Goal: Task Accomplishment & Management: Use online tool/utility

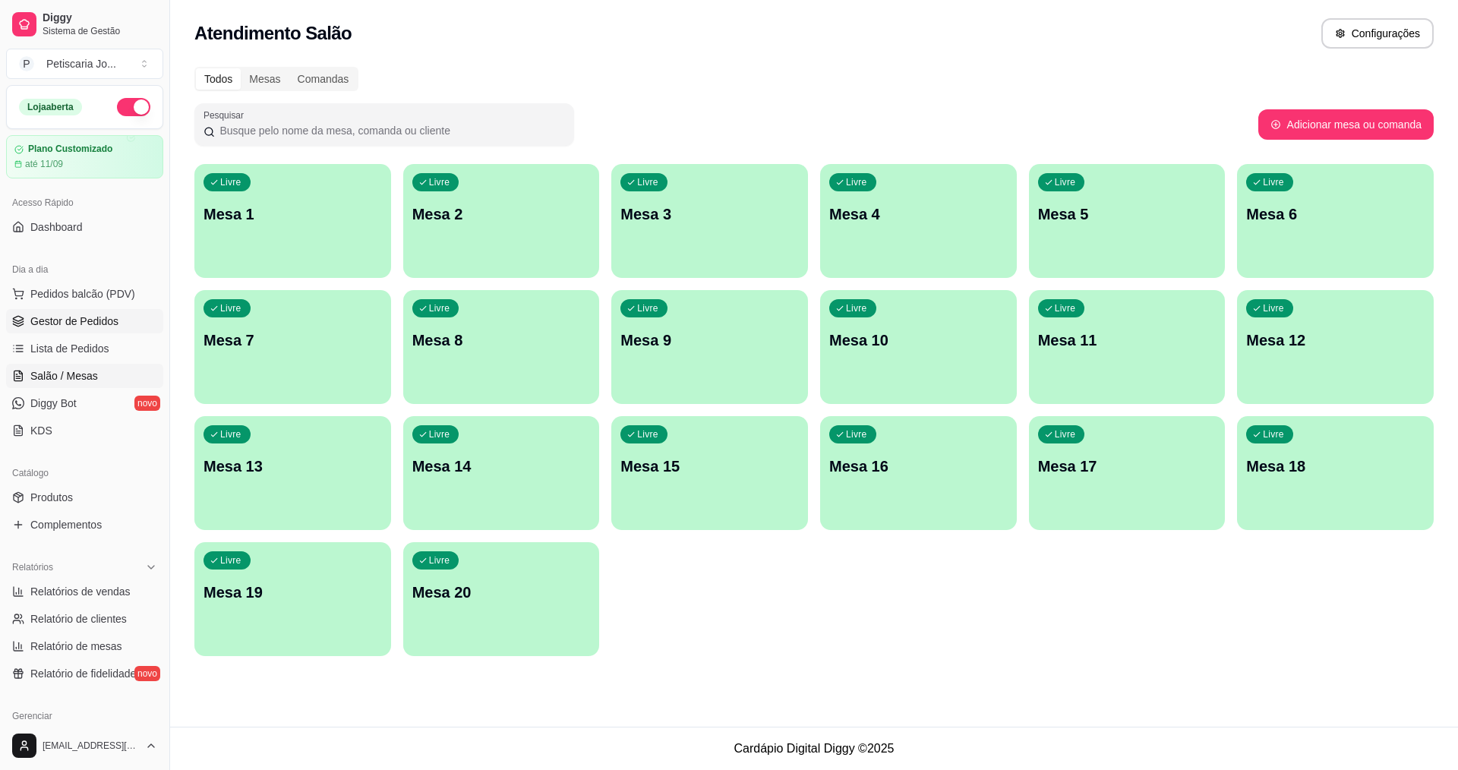
click at [127, 330] on link "Gestor de Pedidos" at bounding box center [84, 321] width 157 height 24
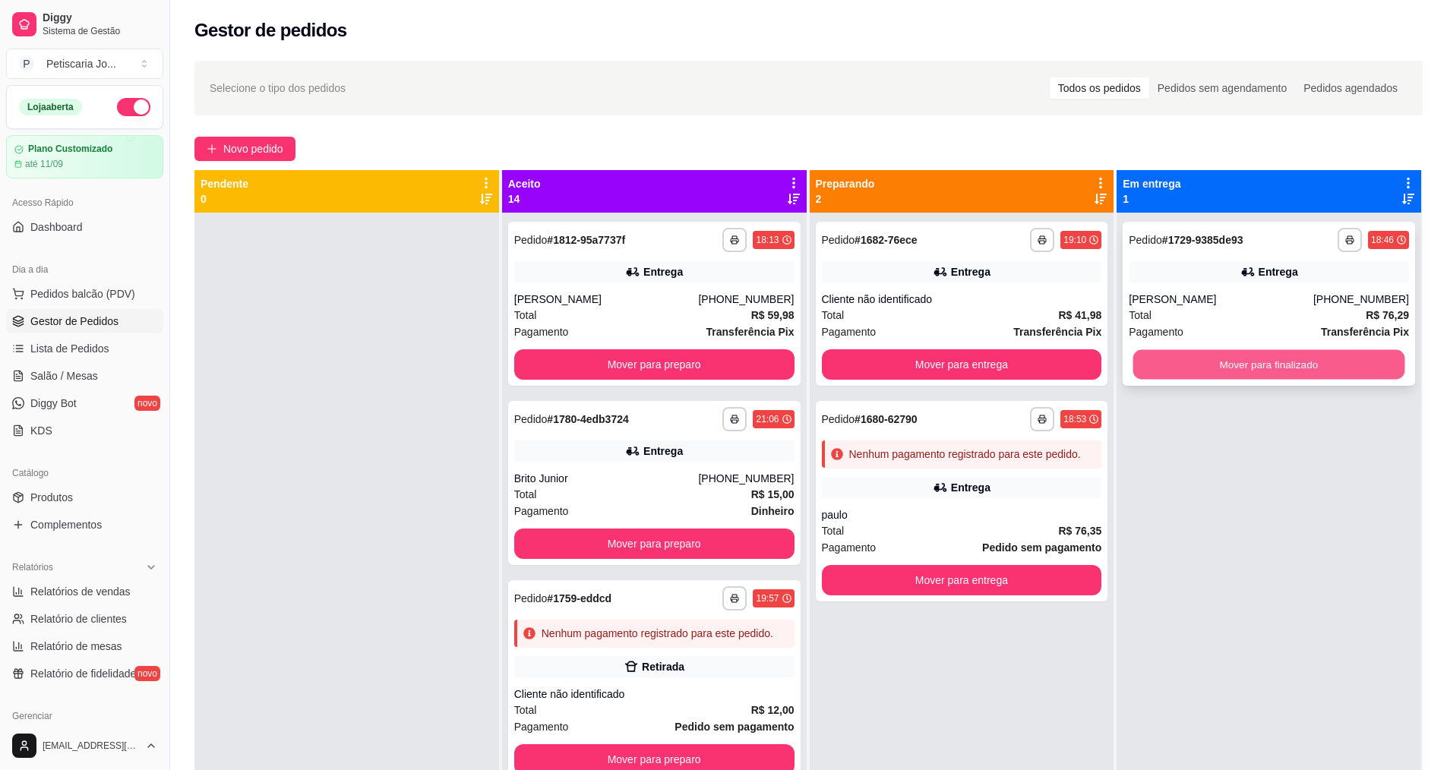
click at [1201, 368] on button "Mover para finalizado" at bounding box center [1269, 365] width 272 height 30
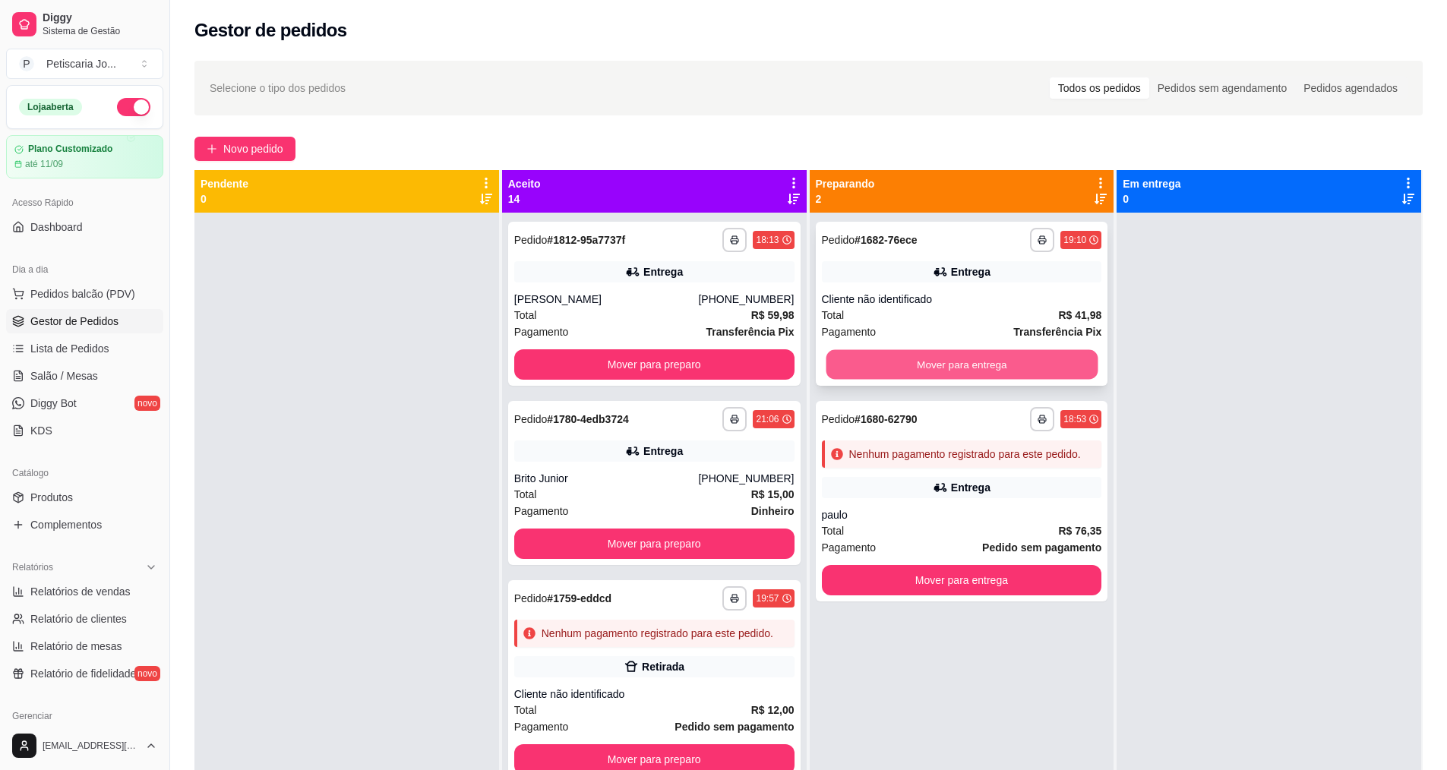
click at [1003, 372] on button "Mover para entrega" at bounding box center [962, 365] width 272 height 30
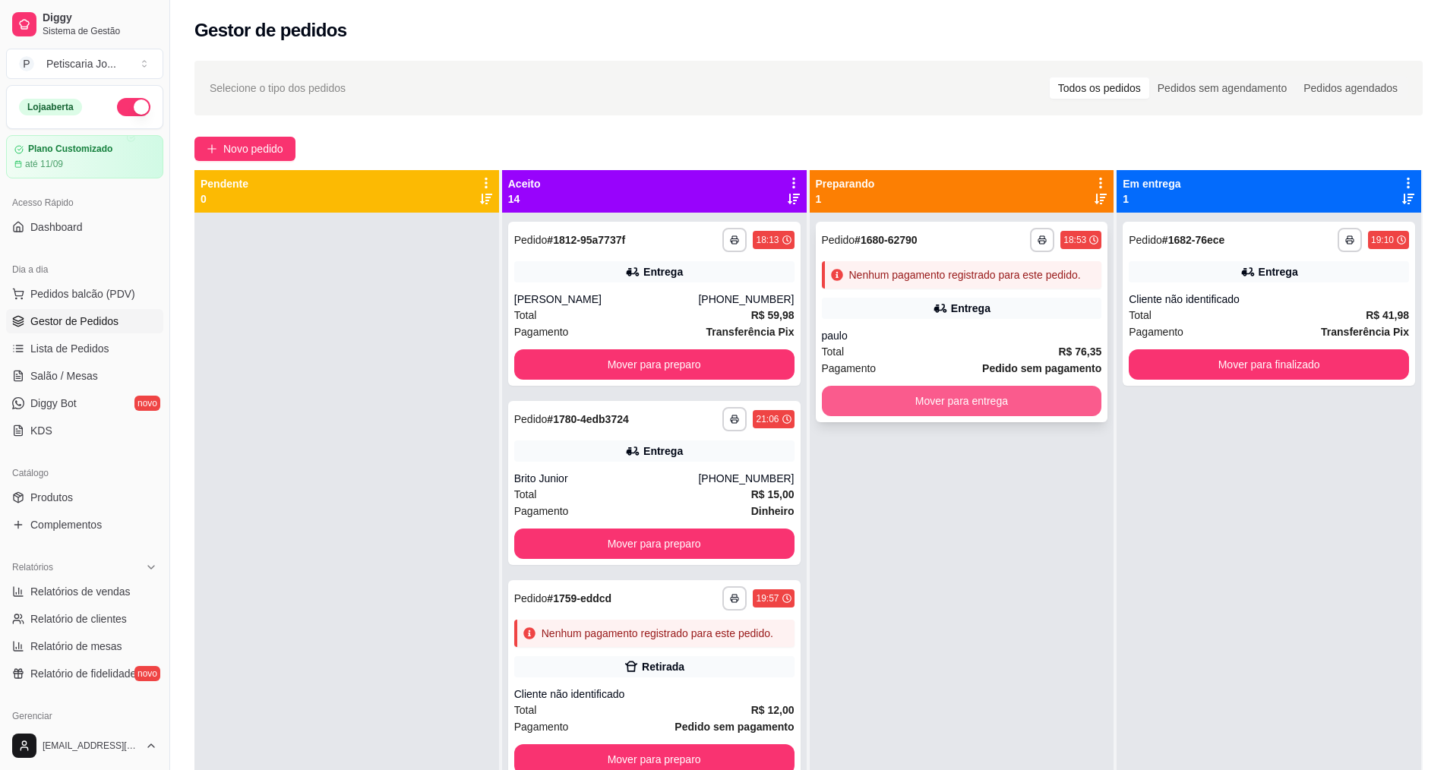
click at [1005, 412] on button "Mover para entrega" at bounding box center [962, 401] width 280 height 30
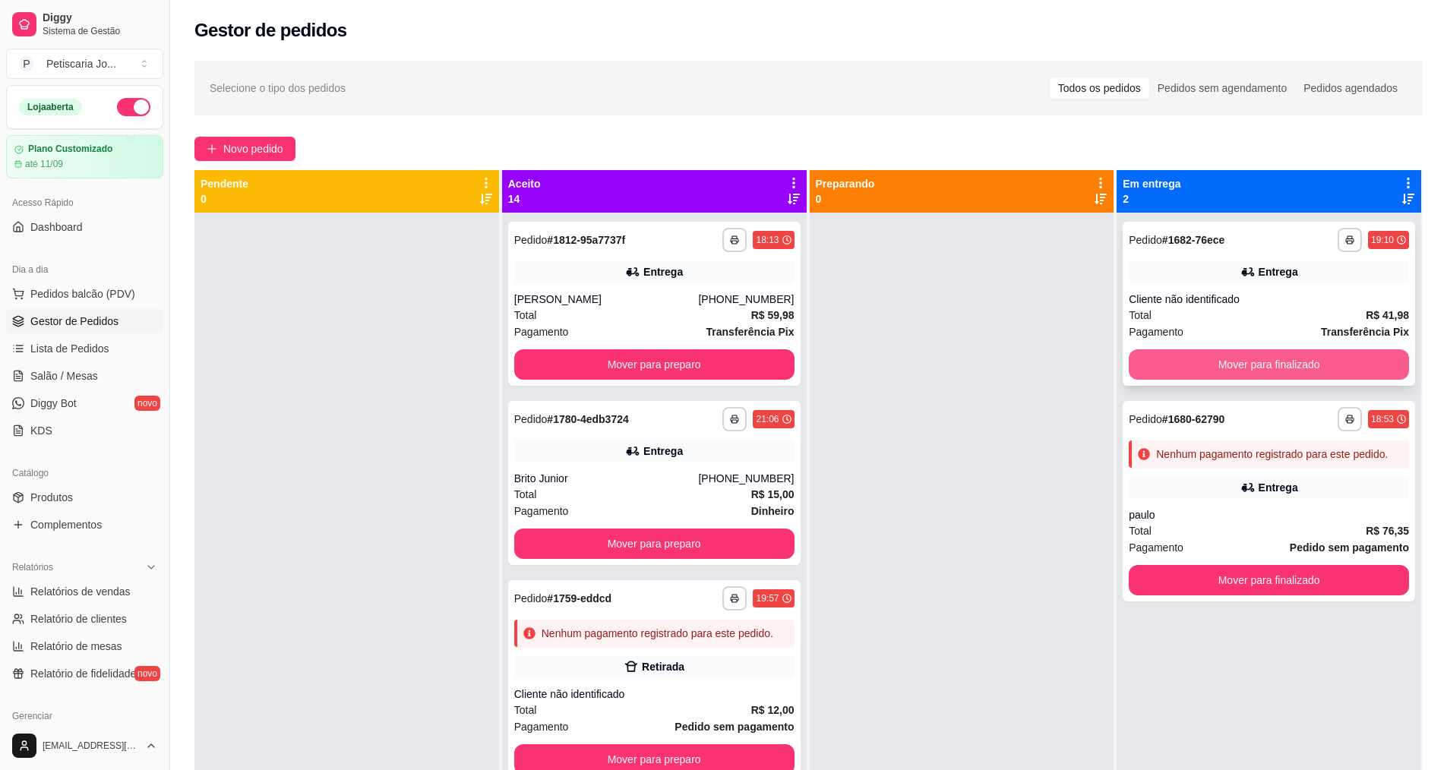
click at [1258, 368] on button "Mover para finalizado" at bounding box center [1269, 364] width 280 height 30
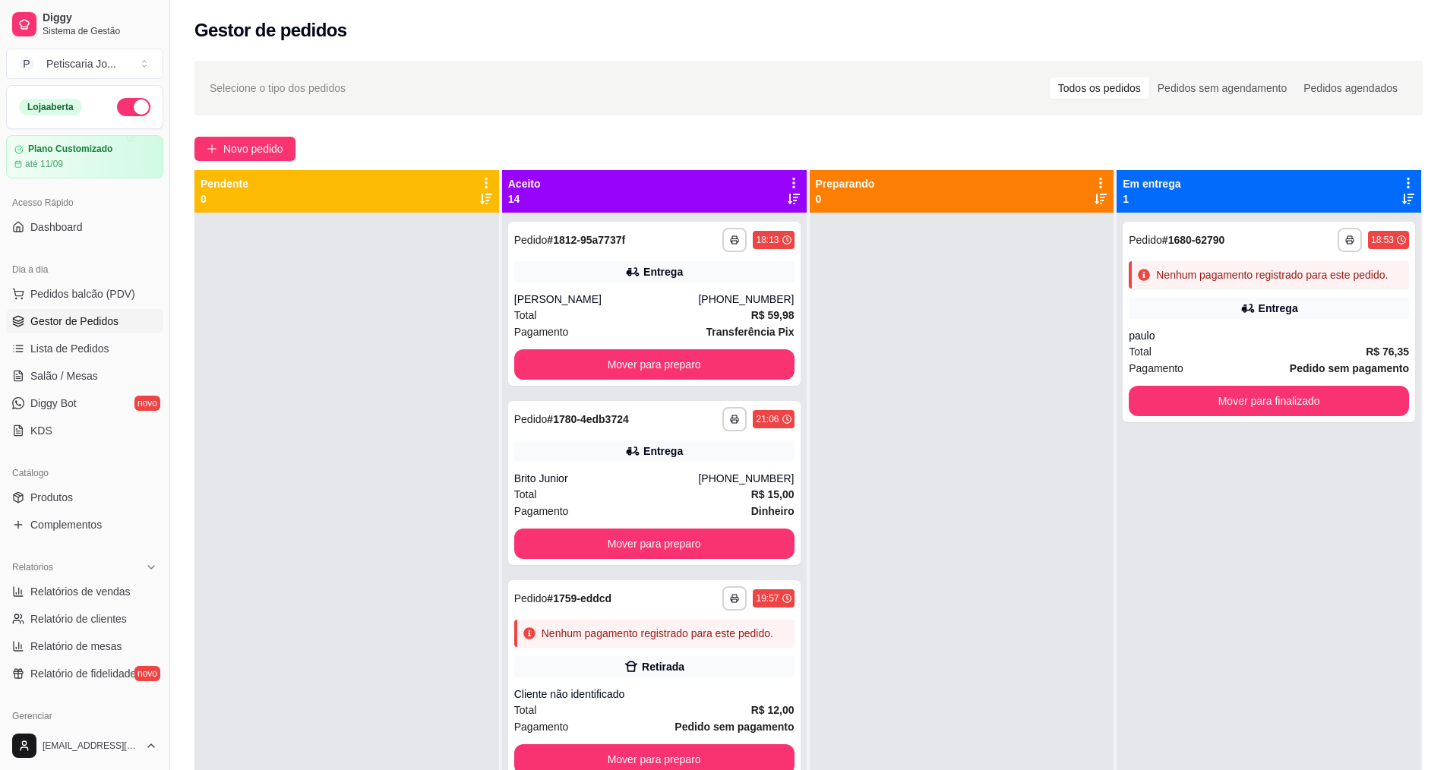
click at [1258, 368] on div "Pagamento Pedido sem pagamento" at bounding box center [1269, 368] width 280 height 17
click at [1224, 392] on button "Mover para finalizado" at bounding box center [1269, 401] width 280 height 30
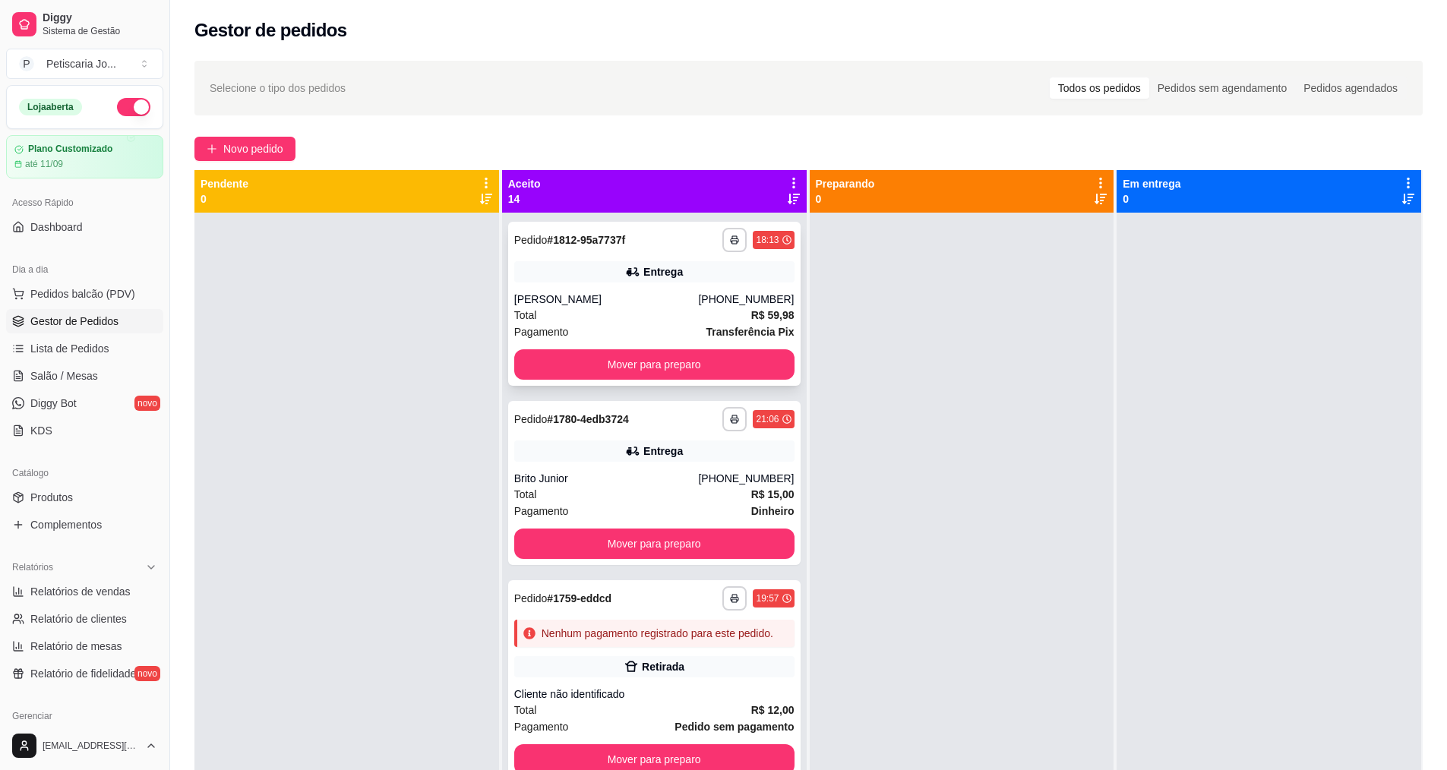
click at [641, 295] on div "[PERSON_NAME]" at bounding box center [606, 299] width 185 height 15
click at [671, 529] on button "Mover para preparo" at bounding box center [654, 544] width 280 height 30
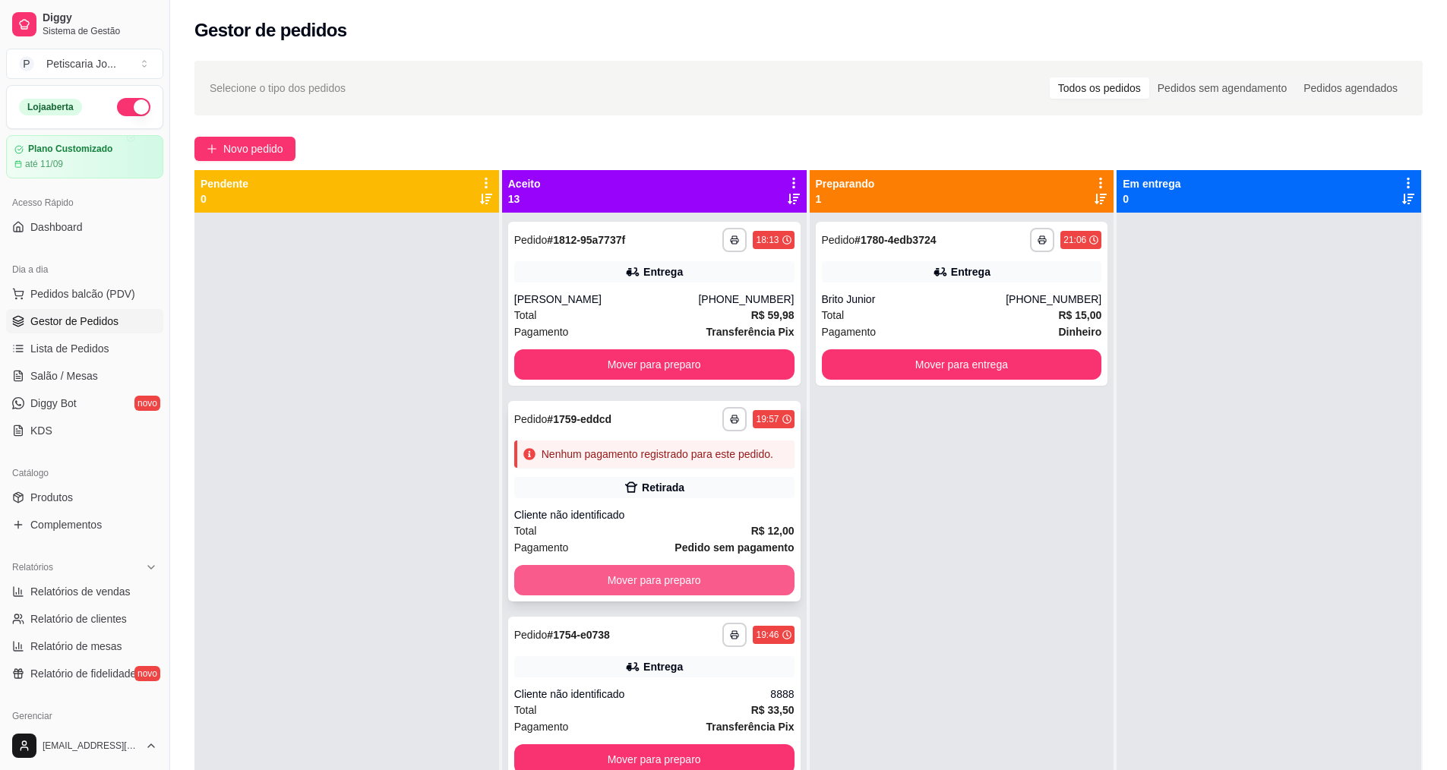
click at [659, 595] on button "Mover para preparo" at bounding box center [654, 580] width 280 height 30
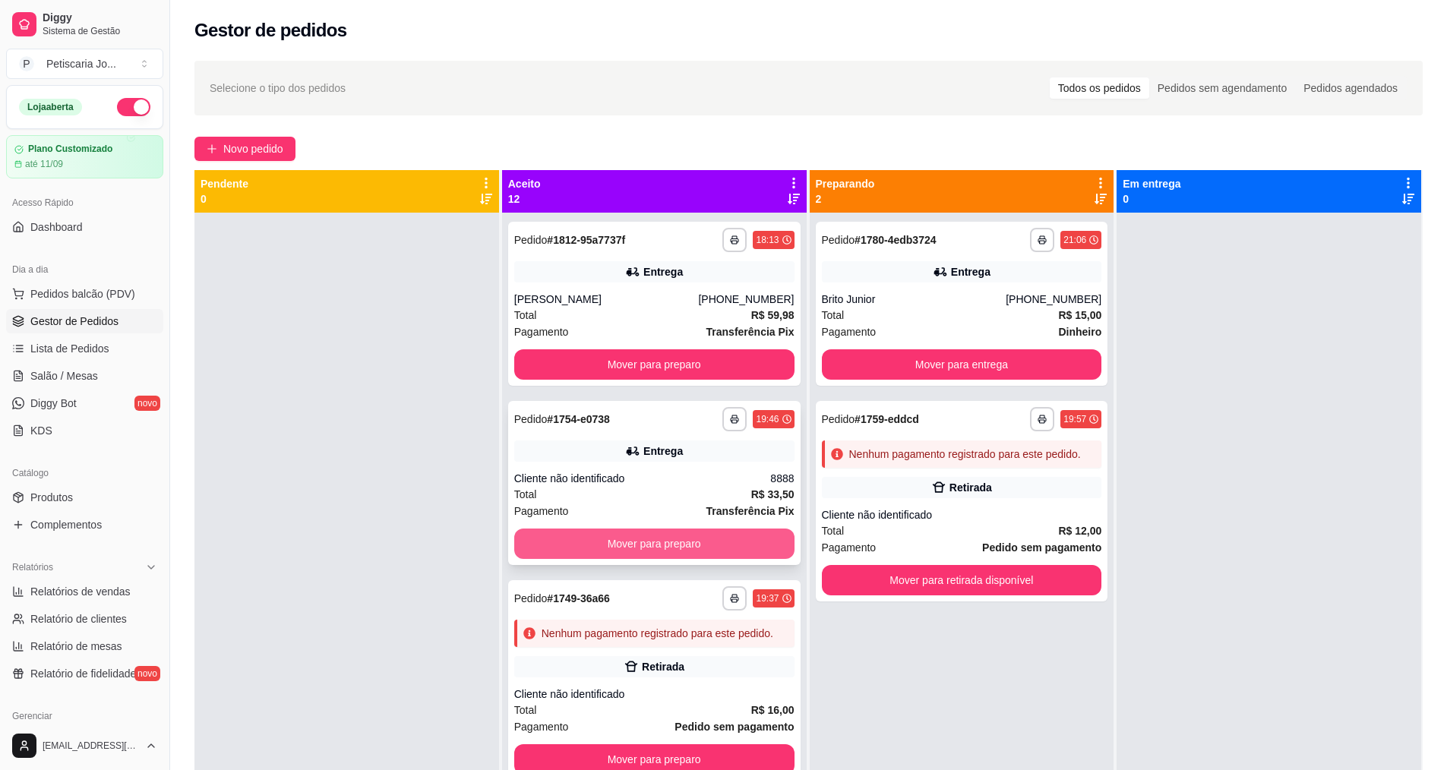
click at [656, 550] on button "Mover para preparo" at bounding box center [654, 544] width 280 height 30
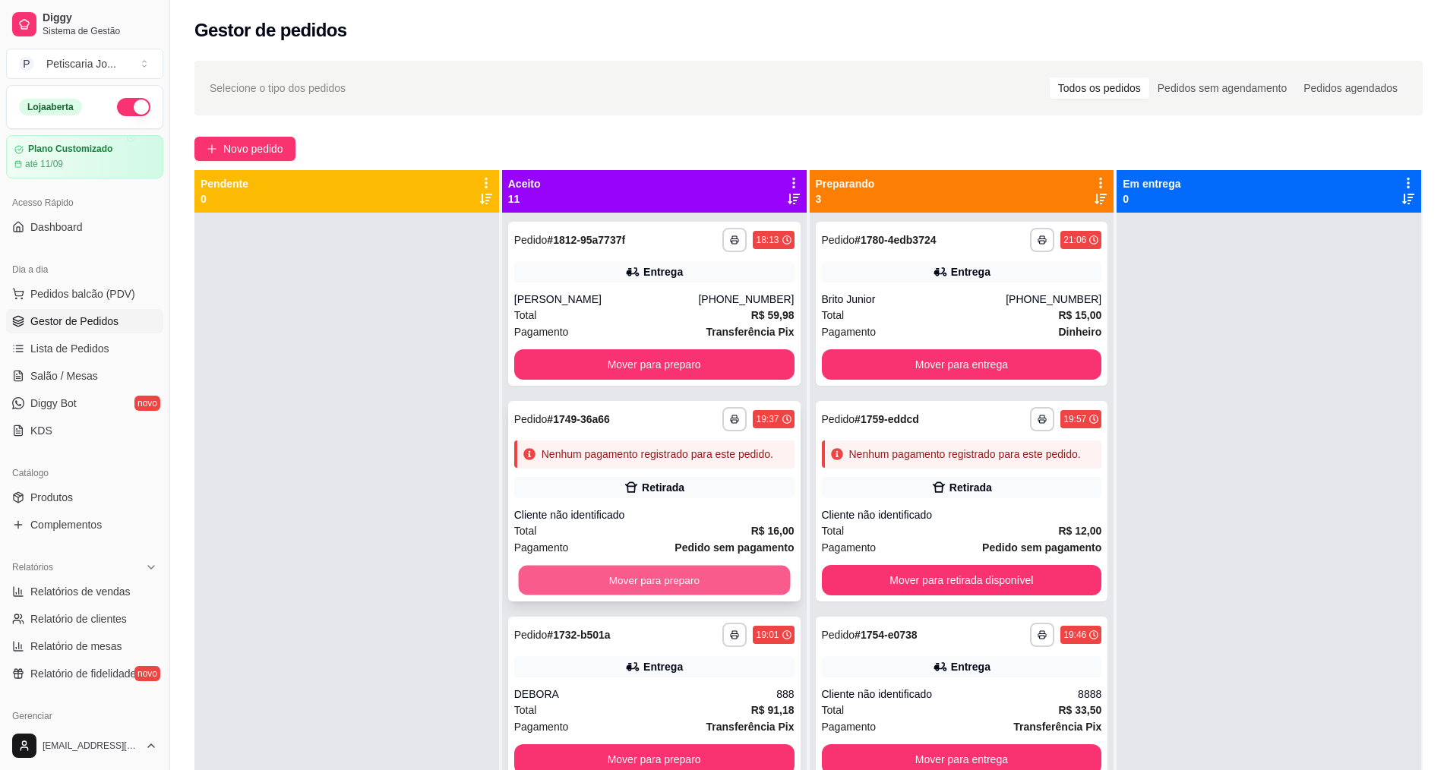
click at [662, 595] on button "Mover para preparo" at bounding box center [654, 581] width 272 height 30
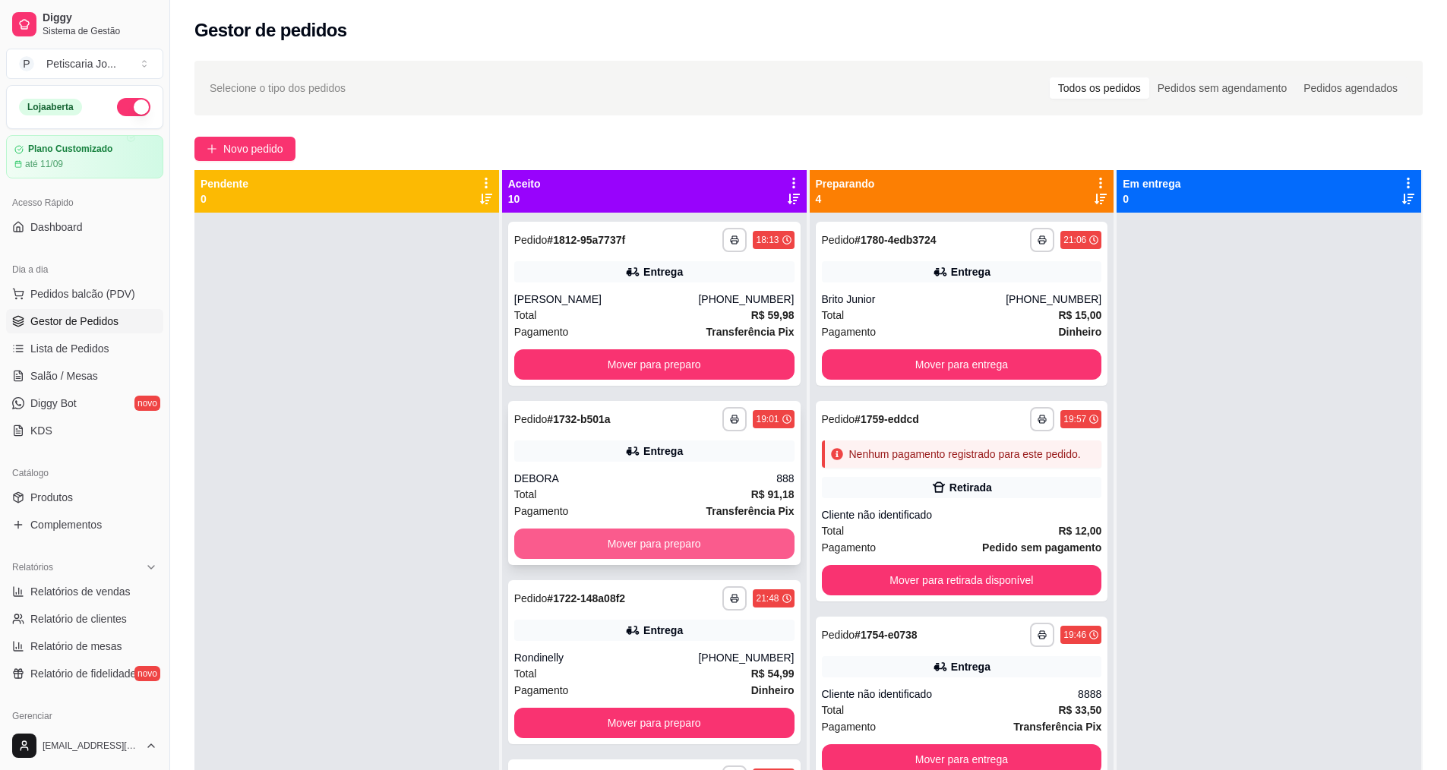
click at [650, 553] on button "Mover para preparo" at bounding box center [654, 544] width 280 height 30
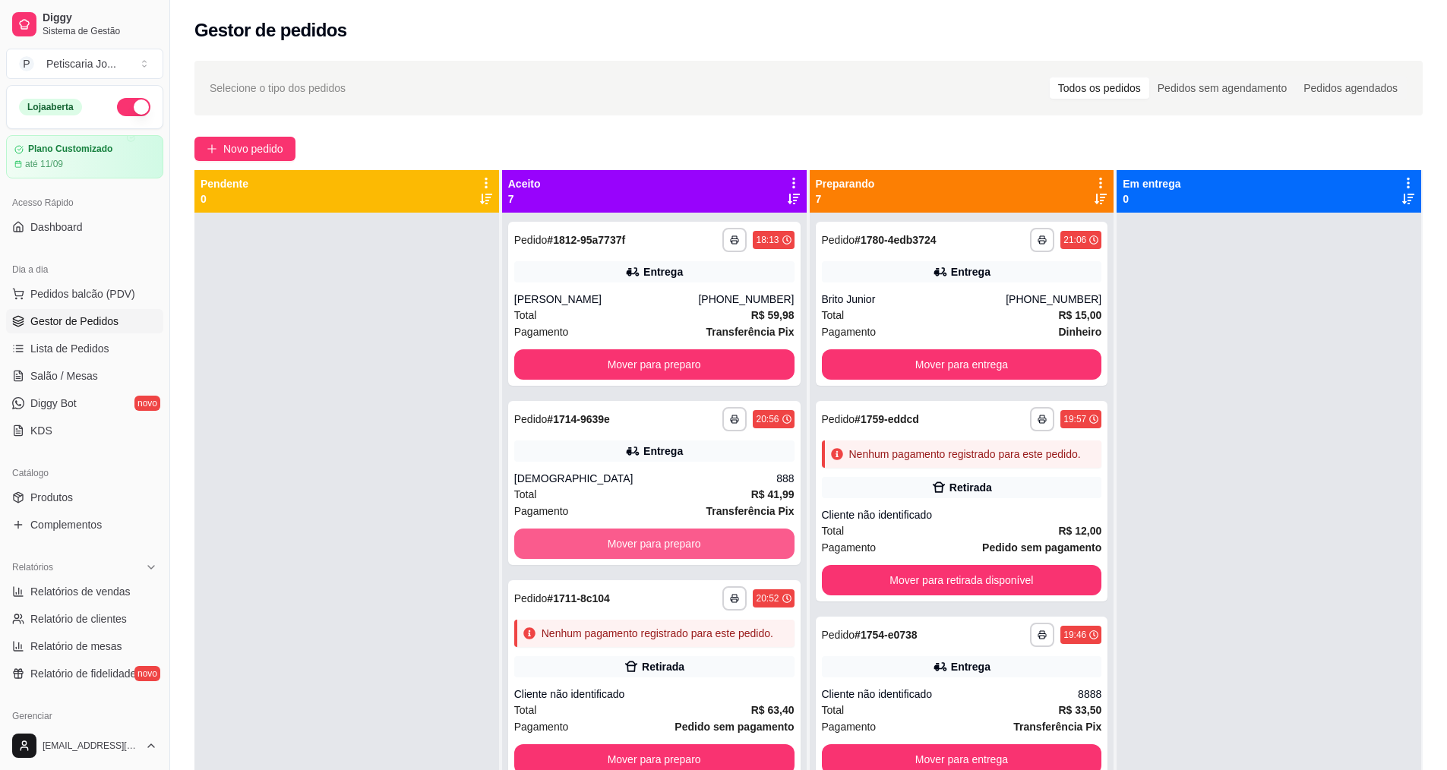
click at [650, 553] on button "Mover para preparo" at bounding box center [654, 544] width 280 height 30
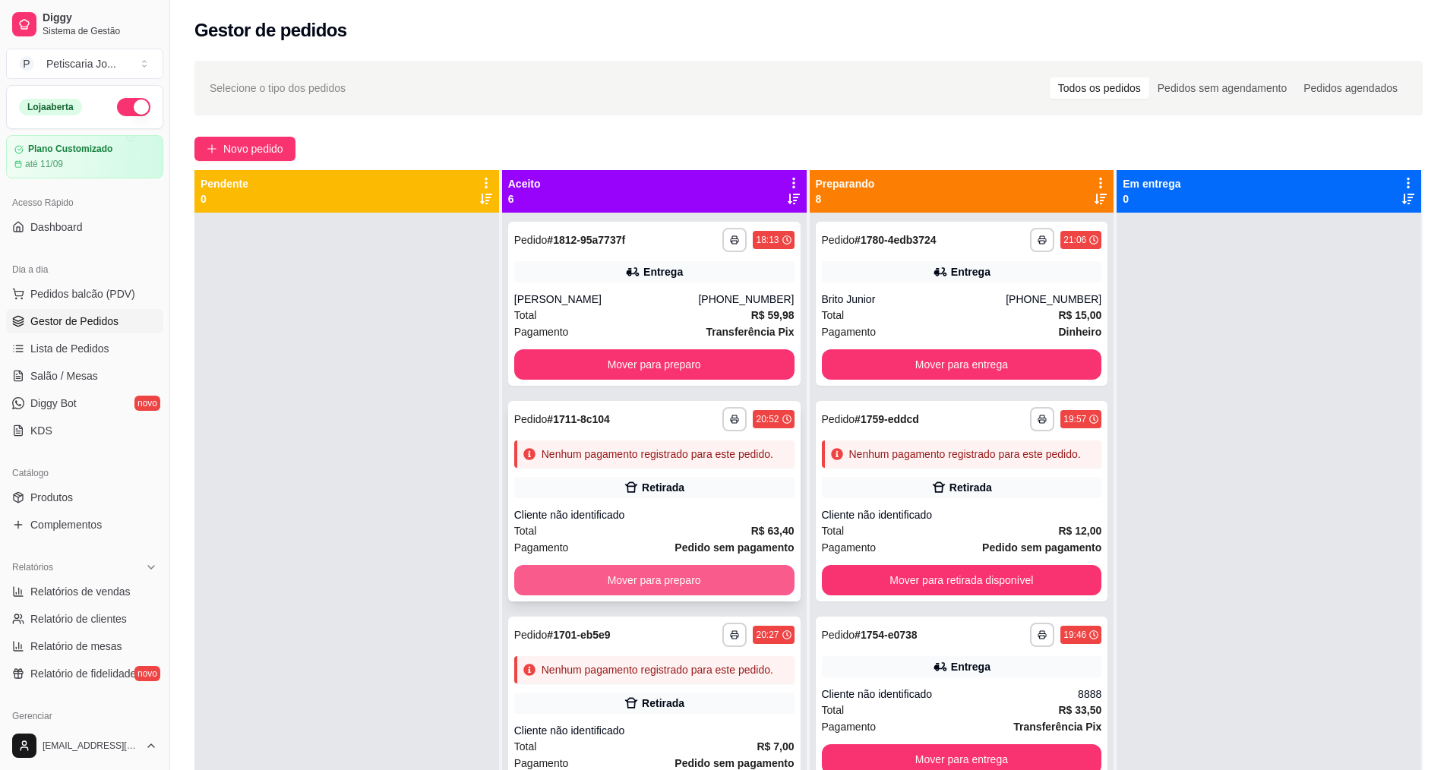
click at [667, 595] on button "Mover para preparo" at bounding box center [654, 580] width 280 height 30
click at [664, 595] on button "Mover para preparo" at bounding box center [654, 580] width 280 height 30
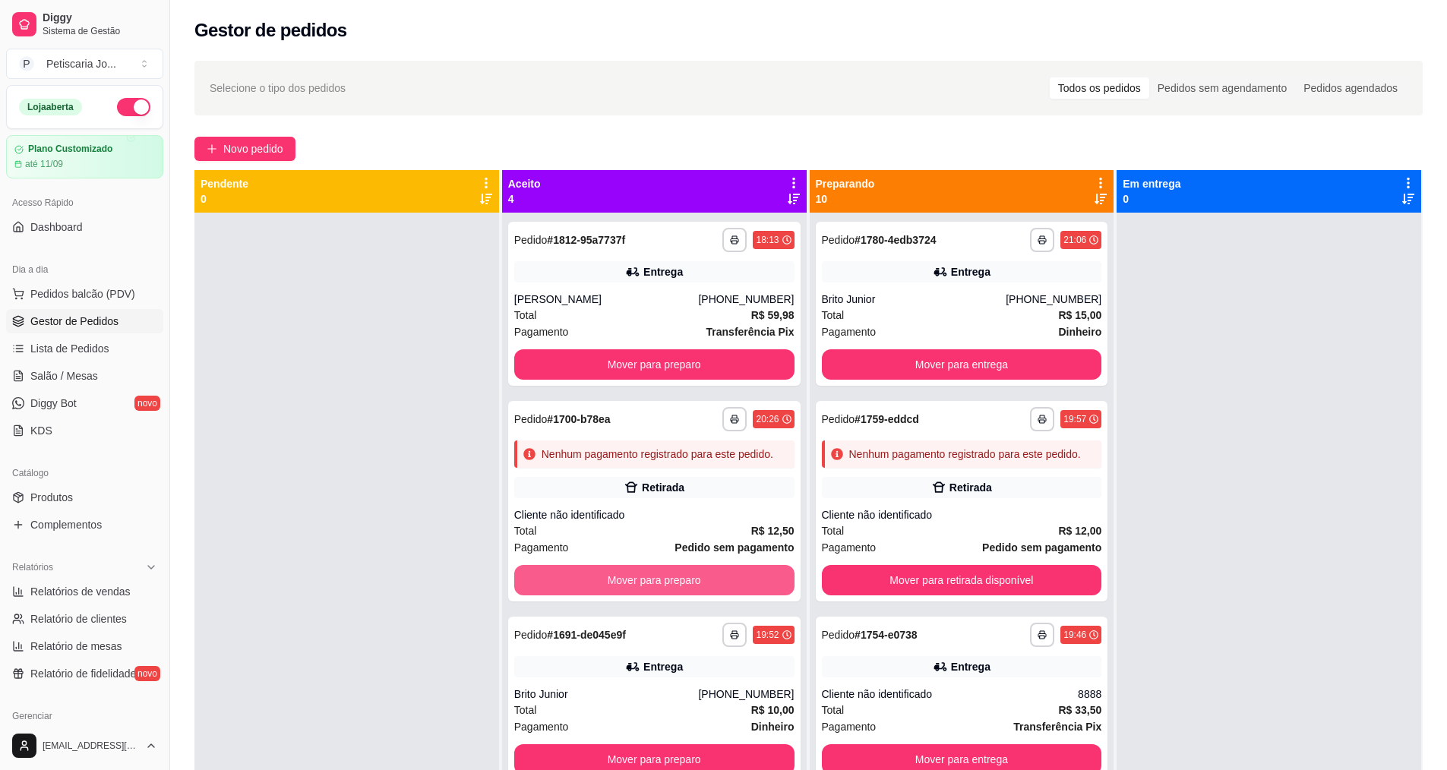
click at [664, 595] on button "Mover para preparo" at bounding box center [654, 580] width 280 height 30
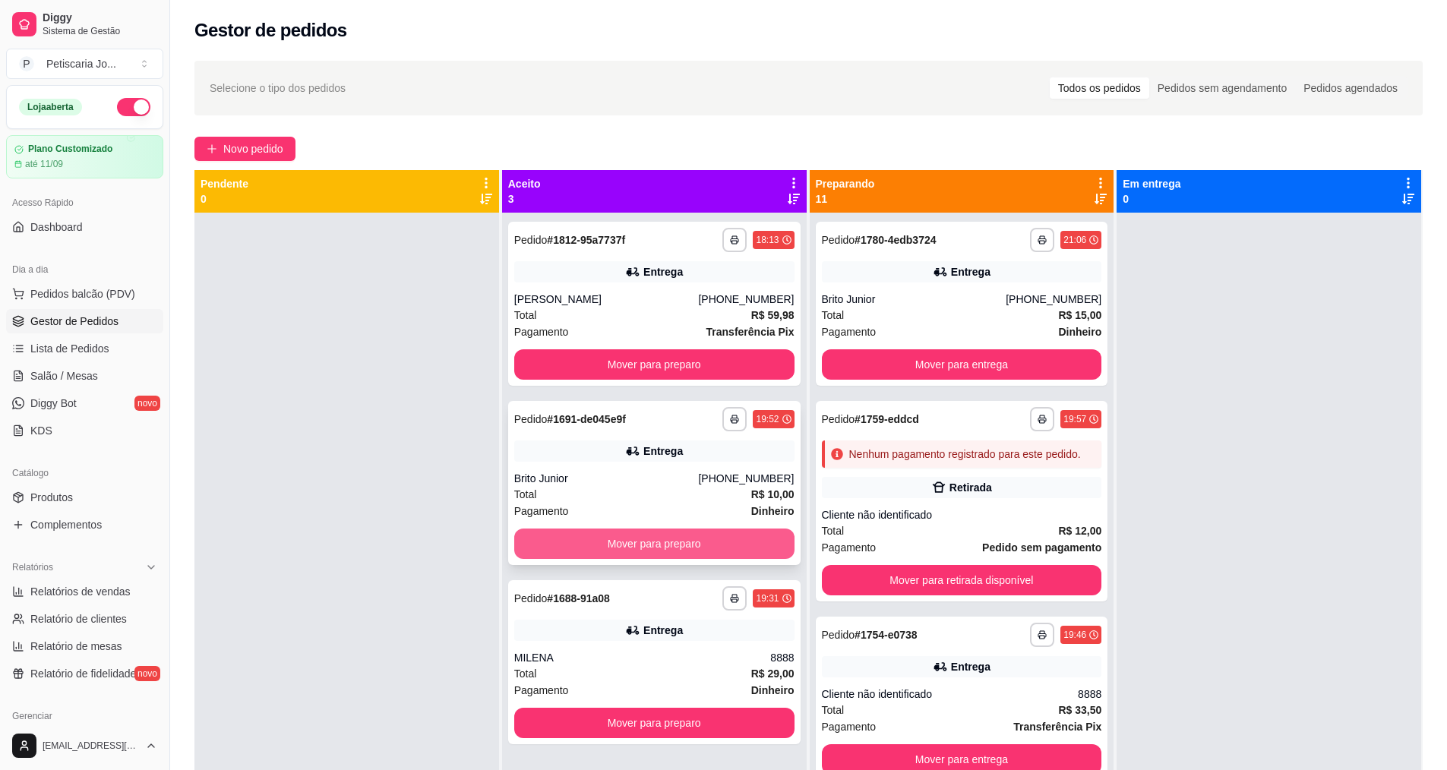
click at [665, 535] on button "Mover para preparo" at bounding box center [654, 544] width 280 height 30
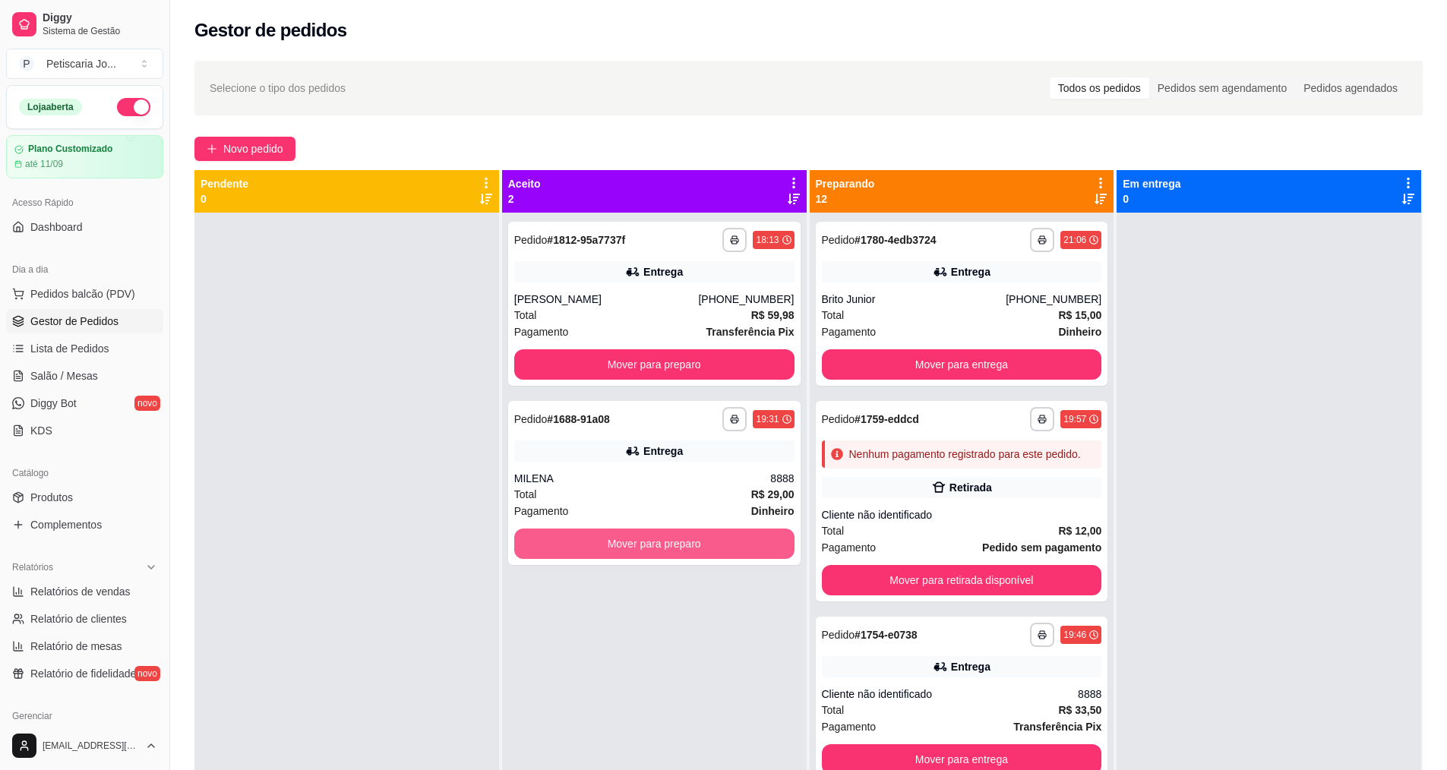
click at [665, 539] on button "Mover para preparo" at bounding box center [654, 544] width 280 height 30
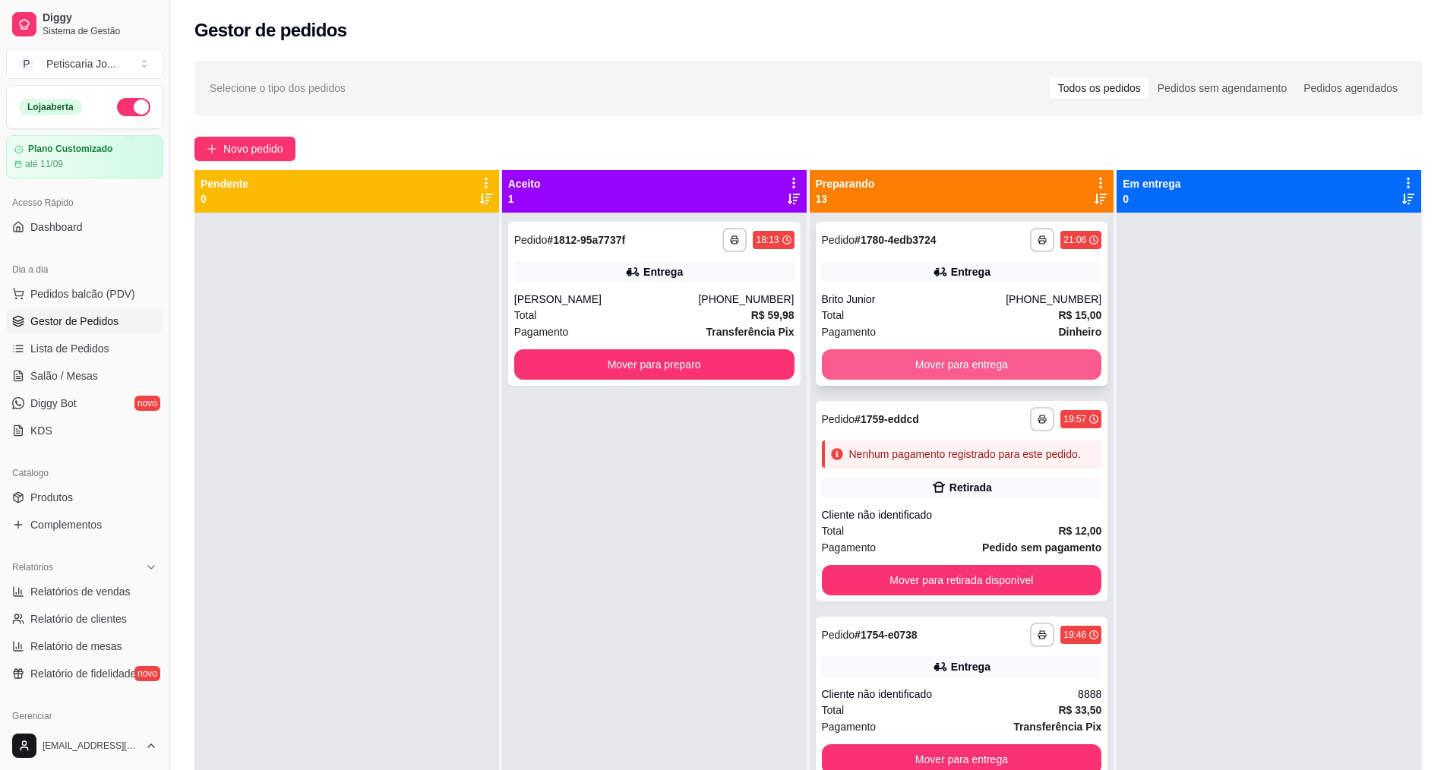
click at [949, 351] on button "Mover para entrega" at bounding box center [962, 364] width 280 height 30
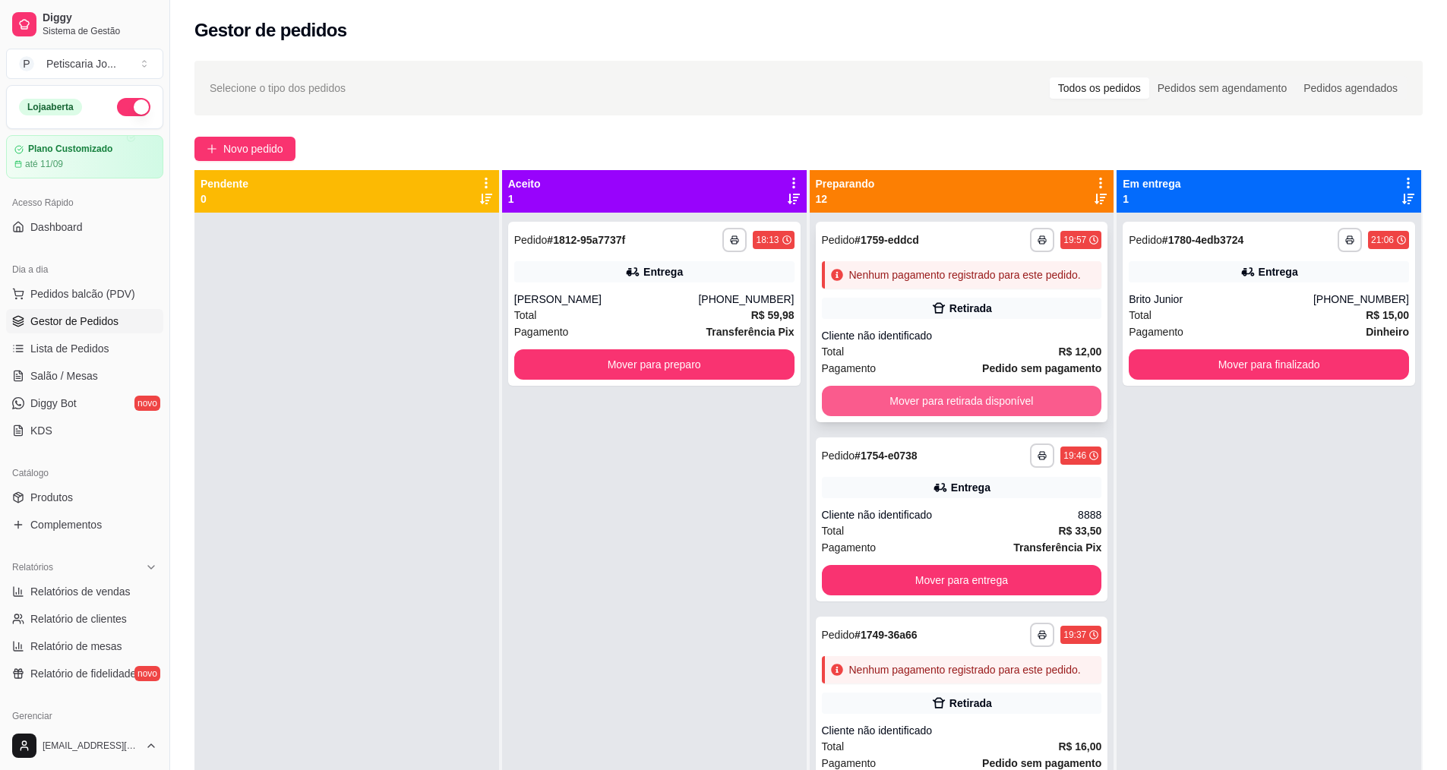
click at [952, 416] on button "Mover para retirada disponível" at bounding box center [962, 401] width 280 height 30
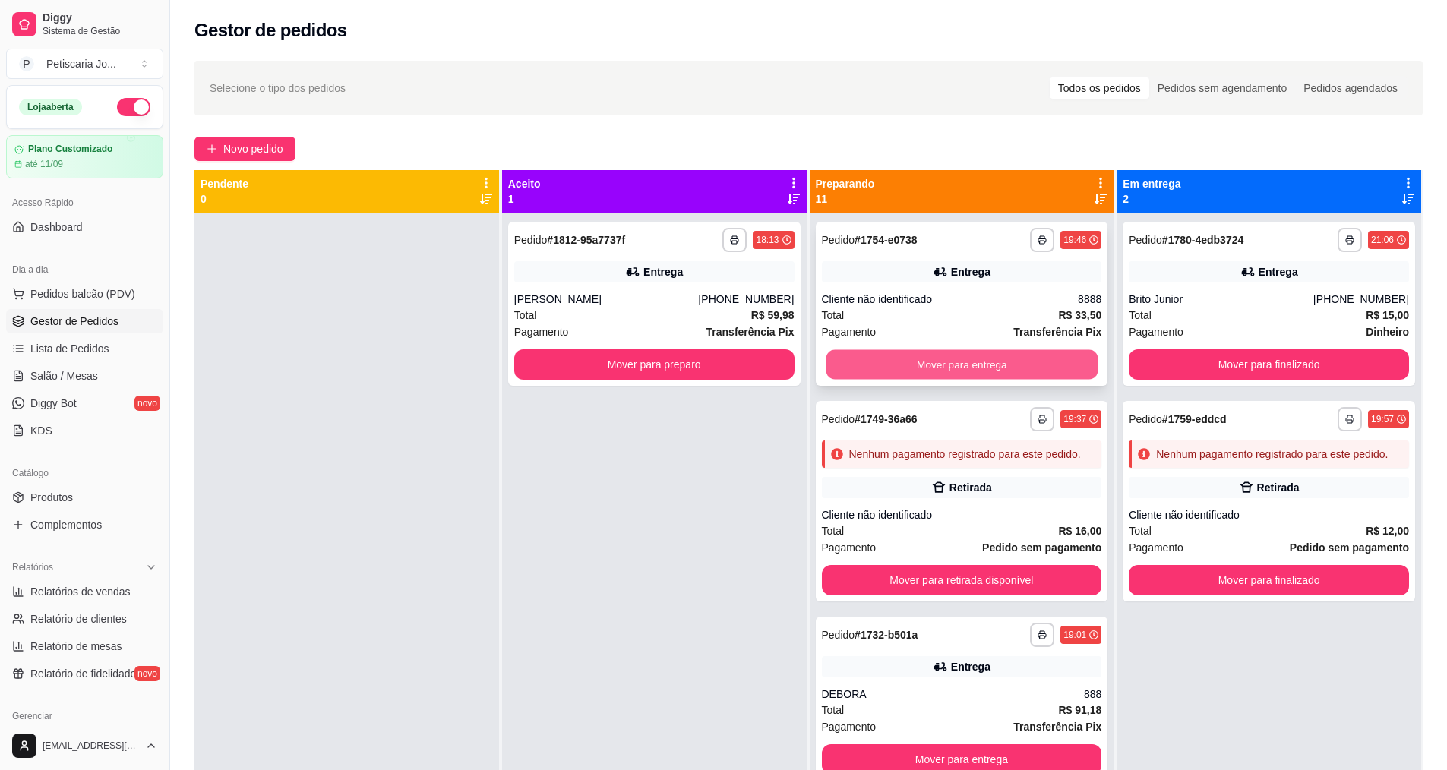
click at [946, 374] on button "Mover para entrega" at bounding box center [962, 365] width 272 height 30
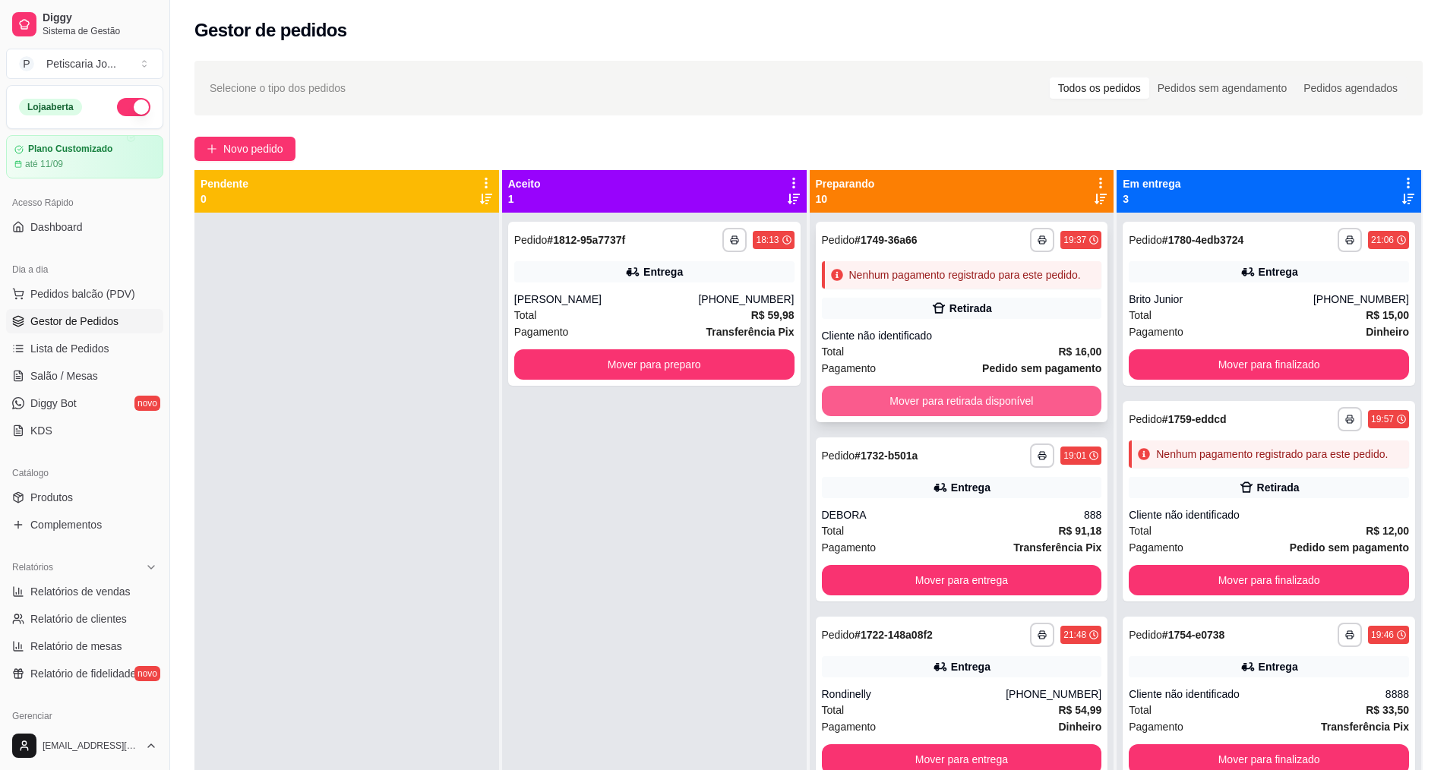
click at [946, 410] on button "Mover para retirada disponível" at bounding box center [962, 401] width 280 height 30
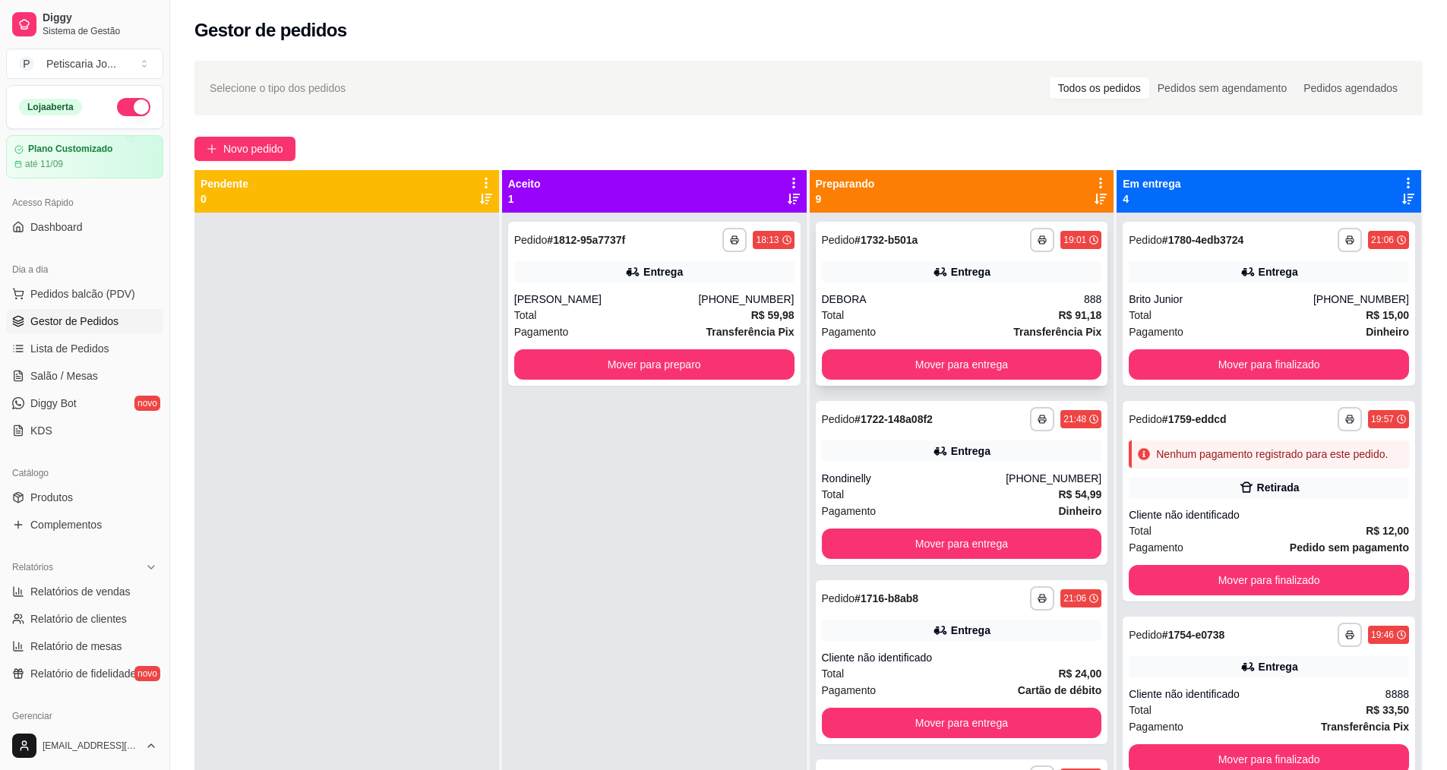
click at [930, 347] on div "**********" at bounding box center [962, 304] width 292 height 164
click at [929, 363] on button "Mover para entrega" at bounding box center [962, 364] width 280 height 30
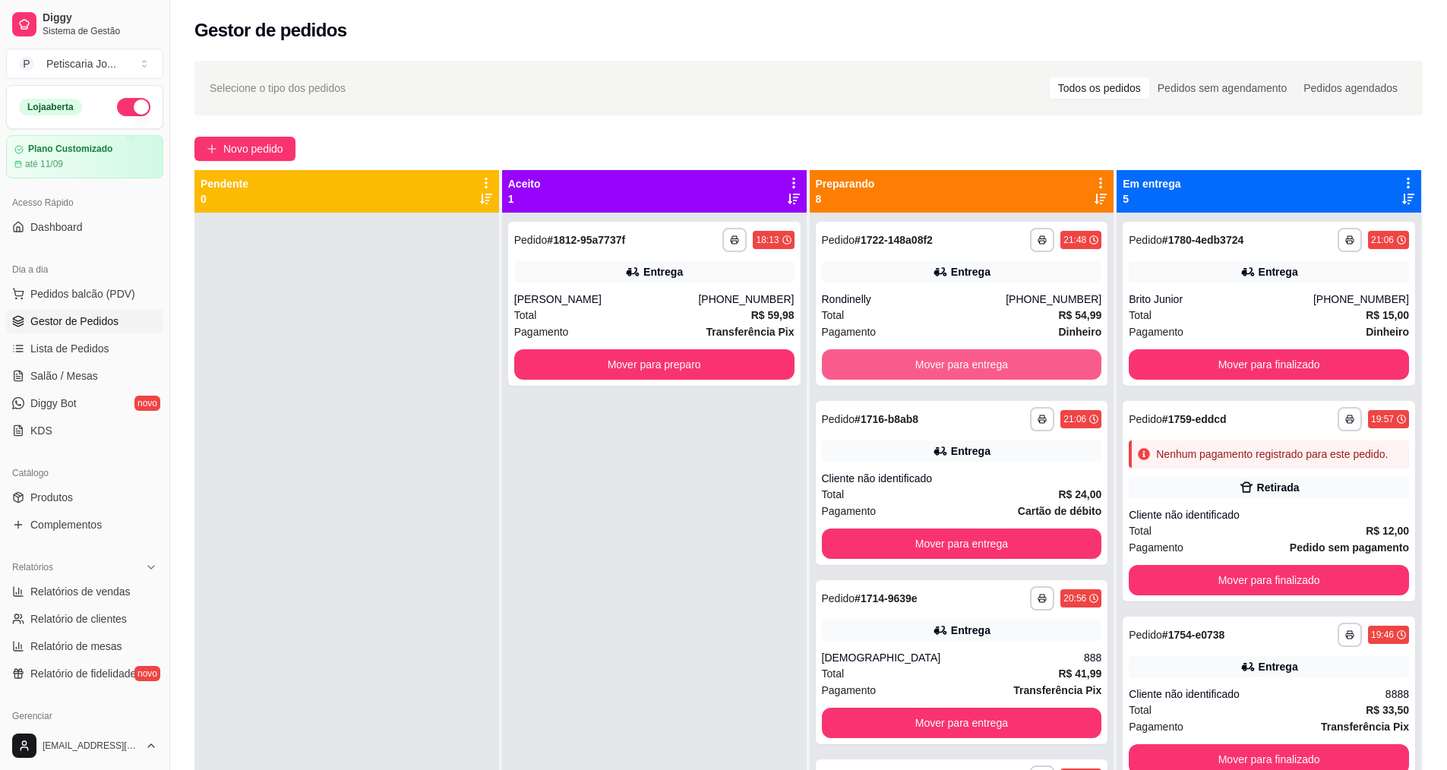
click at [929, 363] on button "Mover para entrega" at bounding box center [962, 364] width 280 height 30
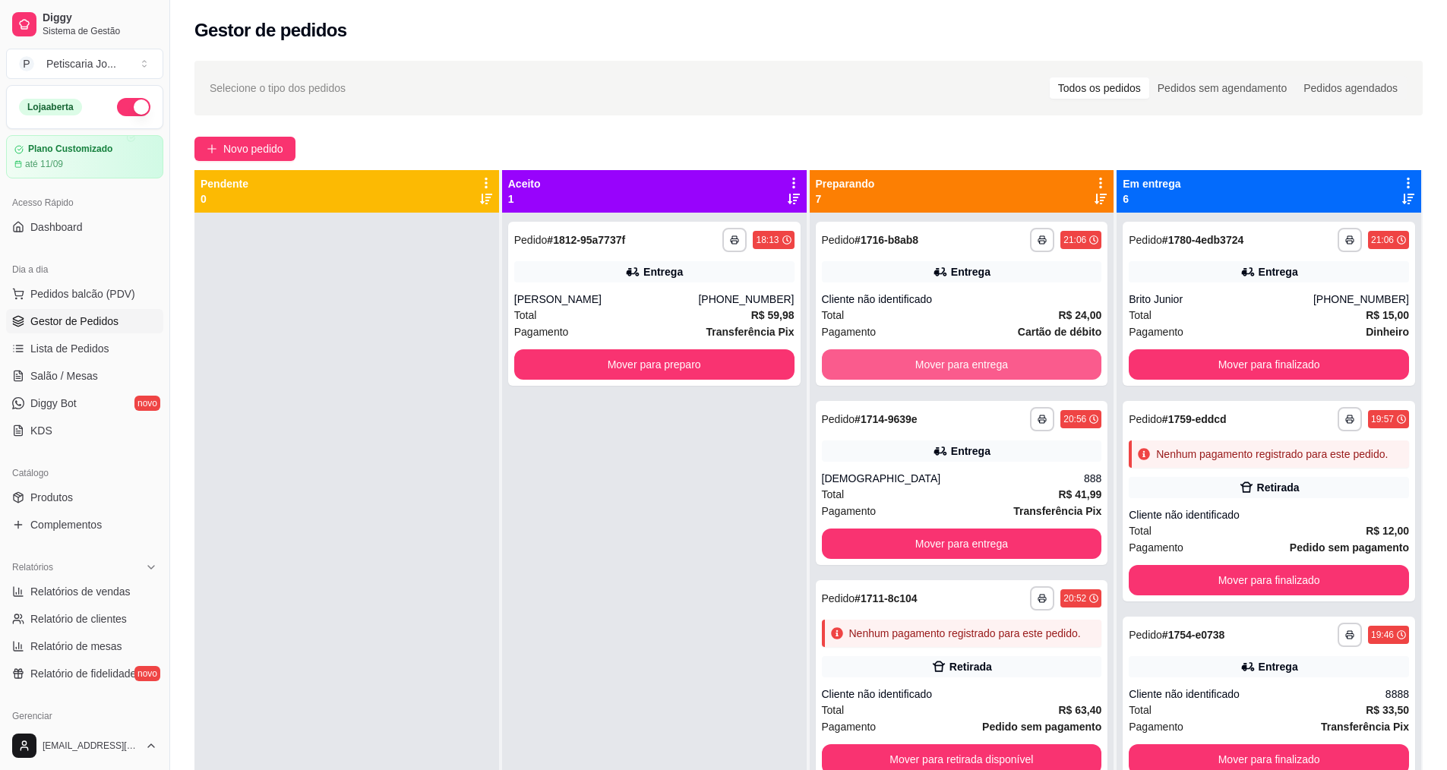
click at [929, 363] on button "Mover para entrega" at bounding box center [962, 364] width 280 height 30
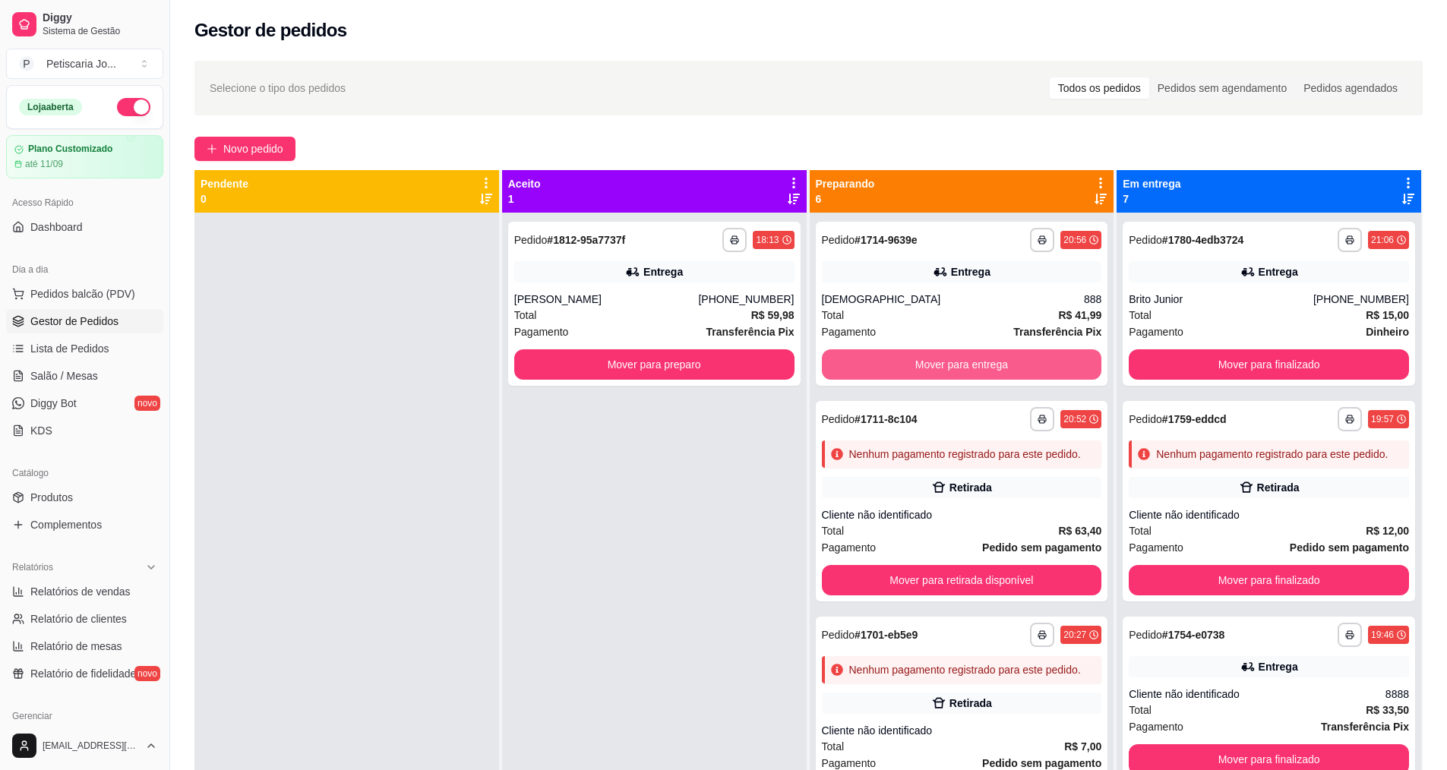
click at [929, 363] on button "Mover para entrega" at bounding box center [962, 364] width 280 height 30
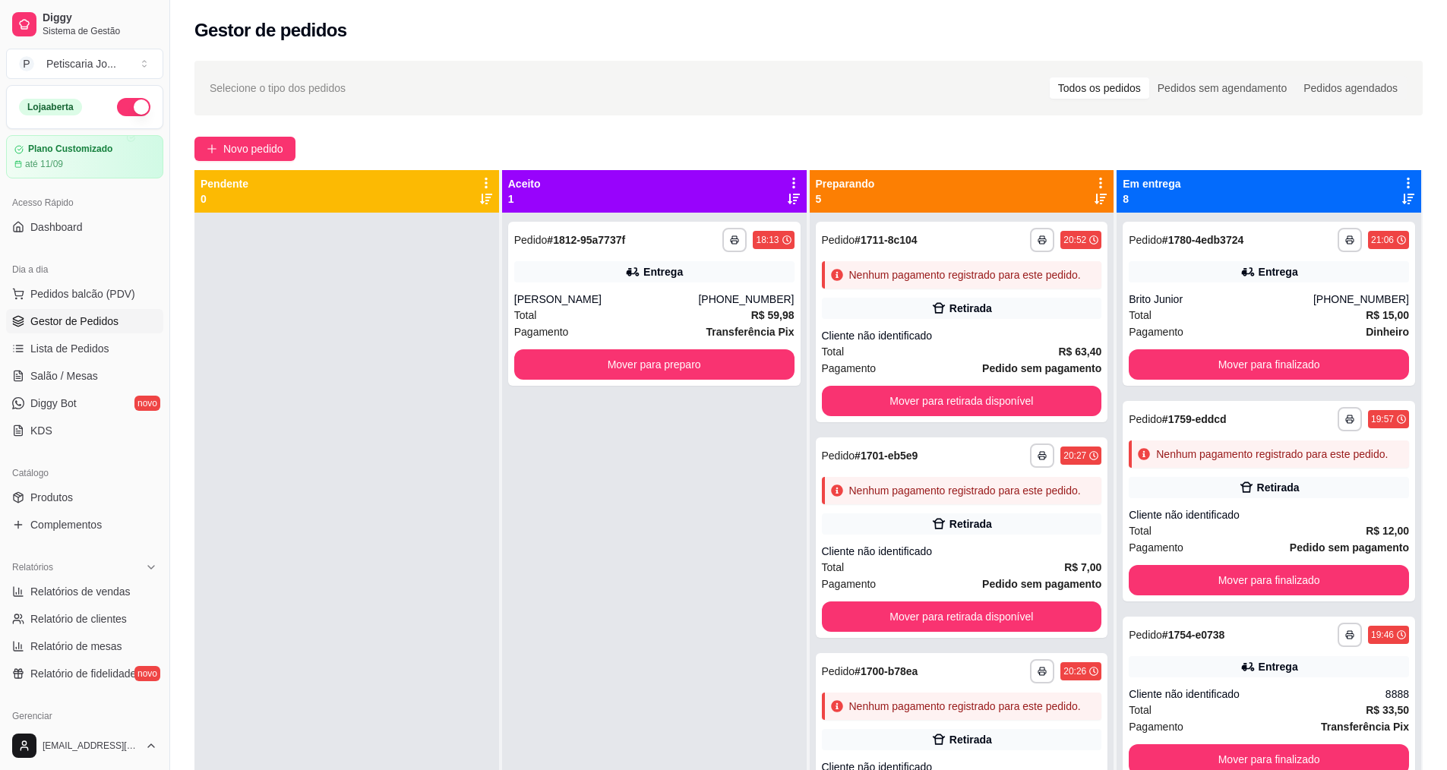
click at [929, 360] on div "Total R$ 63,40" at bounding box center [962, 351] width 280 height 17
click at [962, 416] on button "Mover para retirada disponível" at bounding box center [962, 401] width 280 height 30
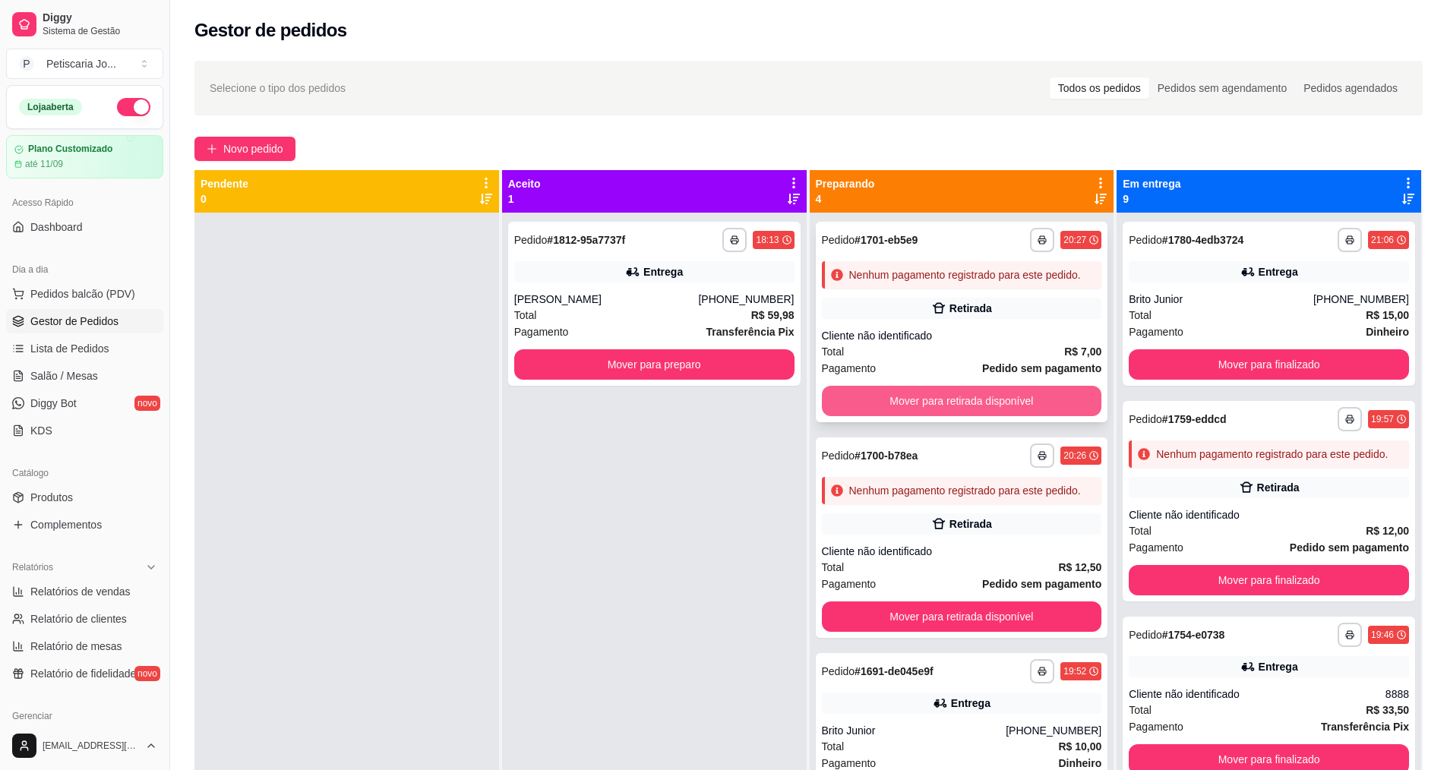
click at [962, 416] on button "Mover para retirada disponível" at bounding box center [962, 401] width 280 height 30
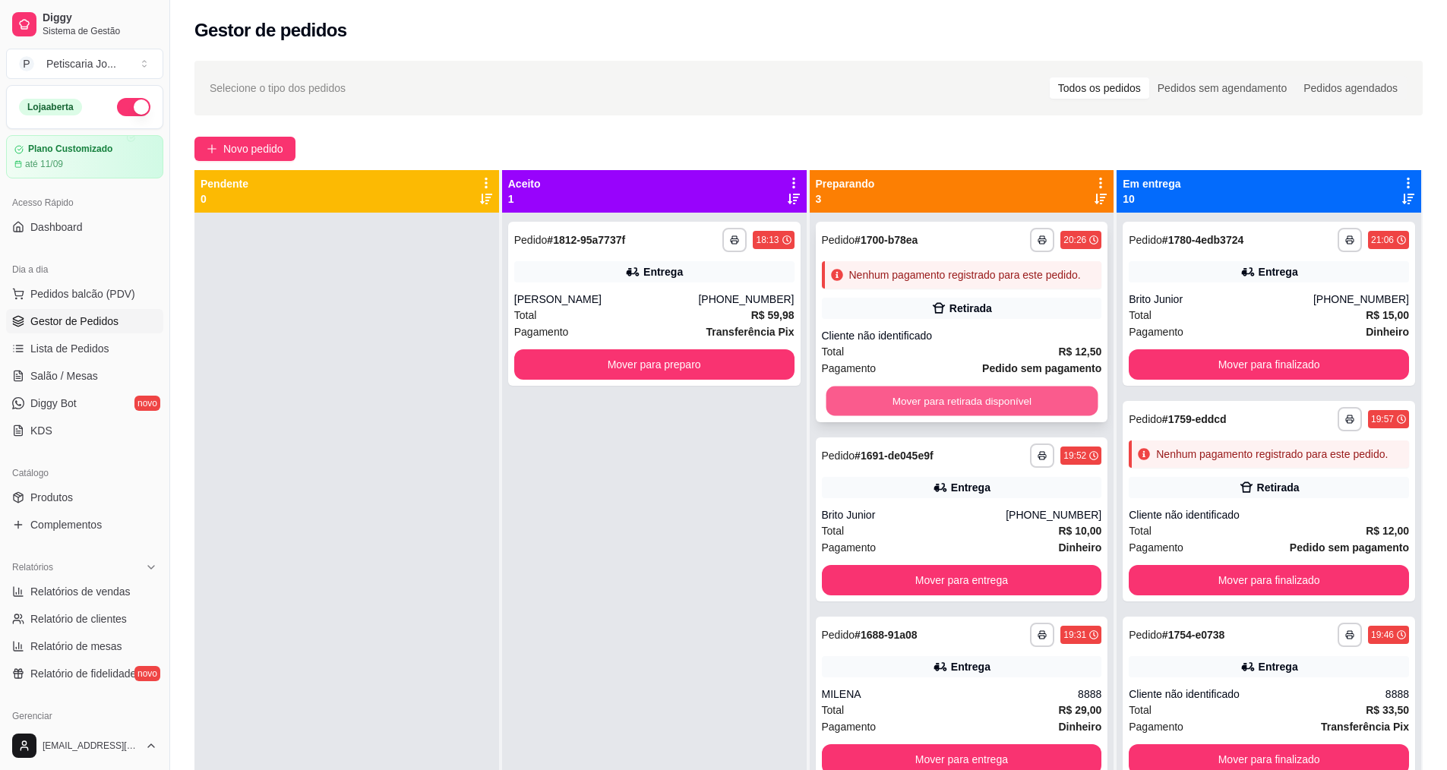
click at [967, 410] on button "Mover para retirada disponível" at bounding box center [962, 402] width 272 height 30
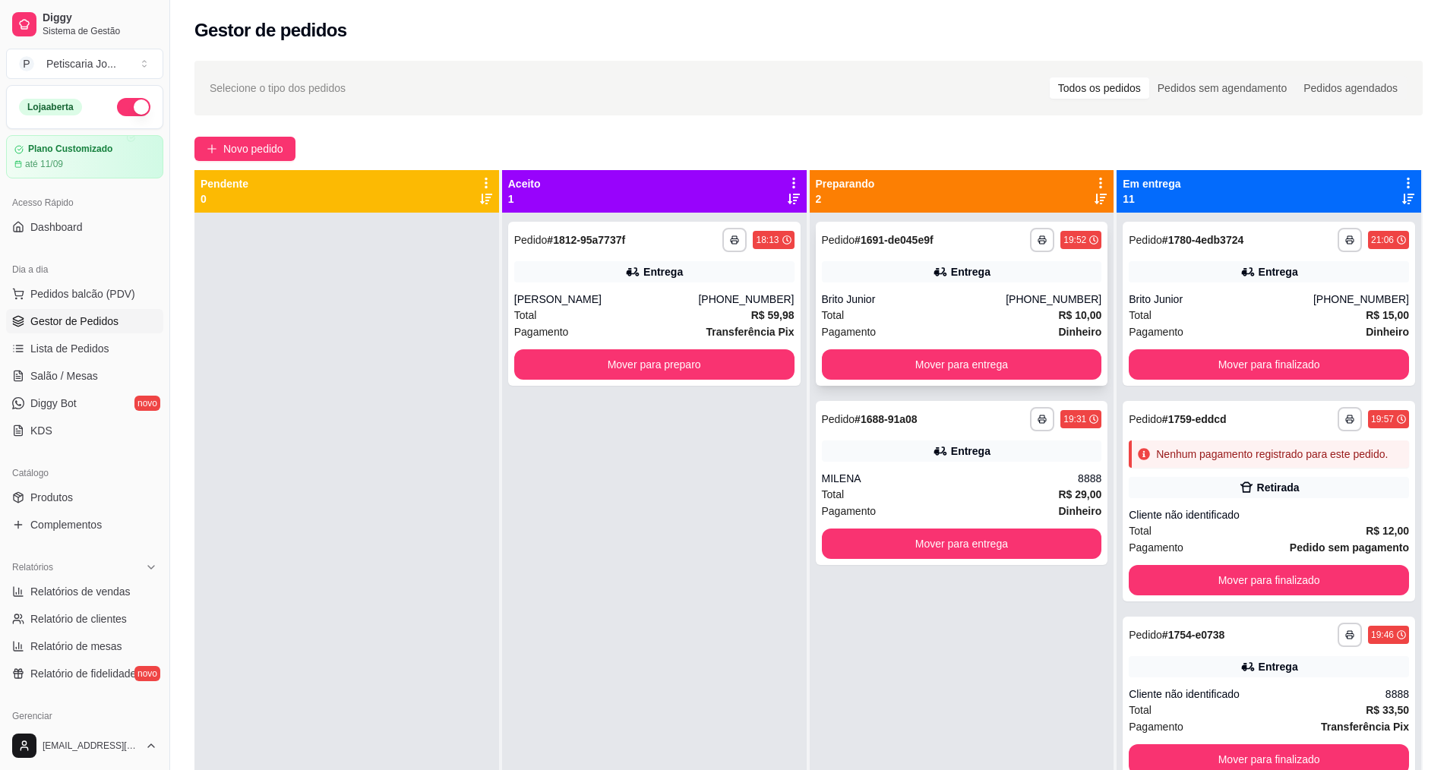
click at [968, 382] on div "**********" at bounding box center [962, 304] width 292 height 164
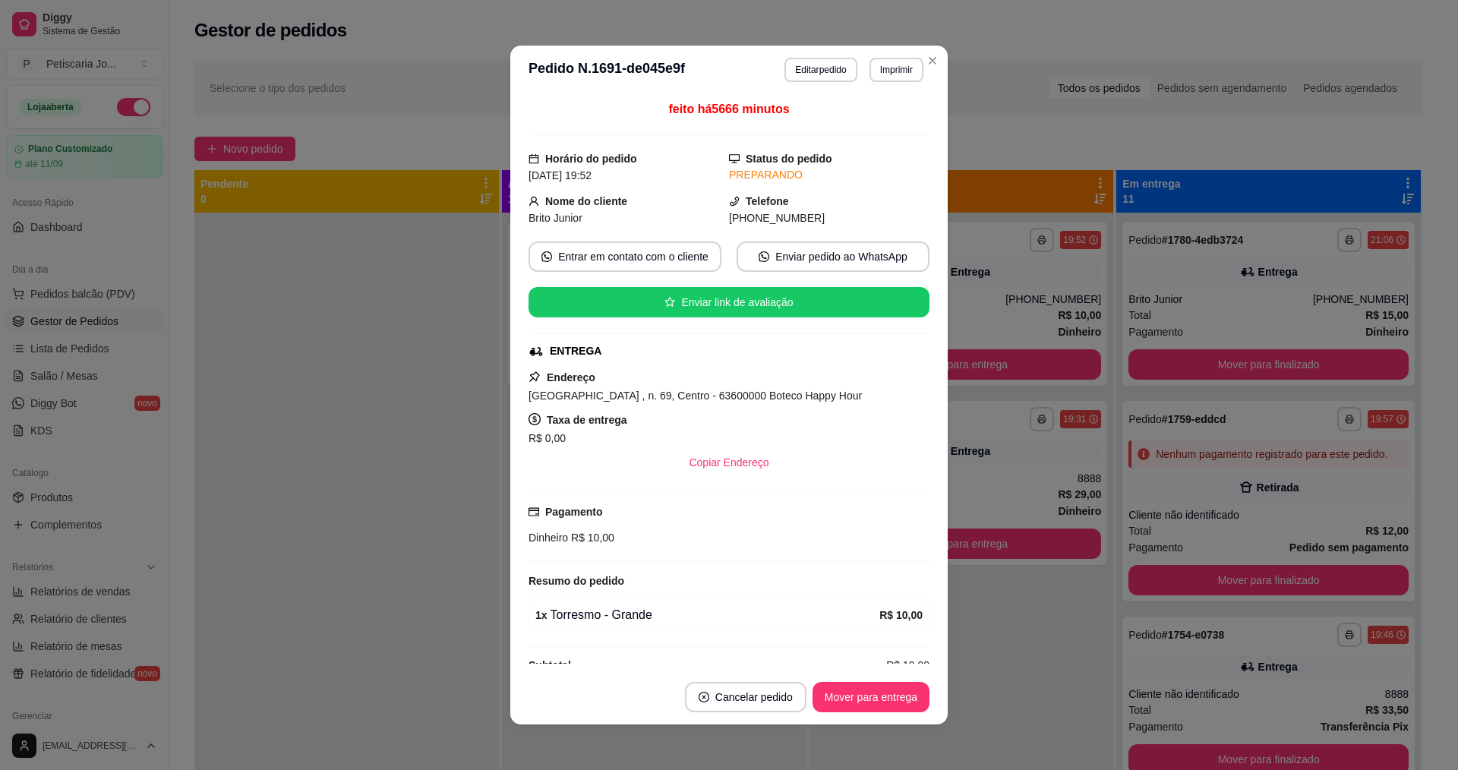
click at [877, 675] on footer "Cancelar pedido Mover para entrega" at bounding box center [729, 697] width 438 height 55
click at [877, 689] on button "Mover para entrega" at bounding box center [871, 697] width 117 height 30
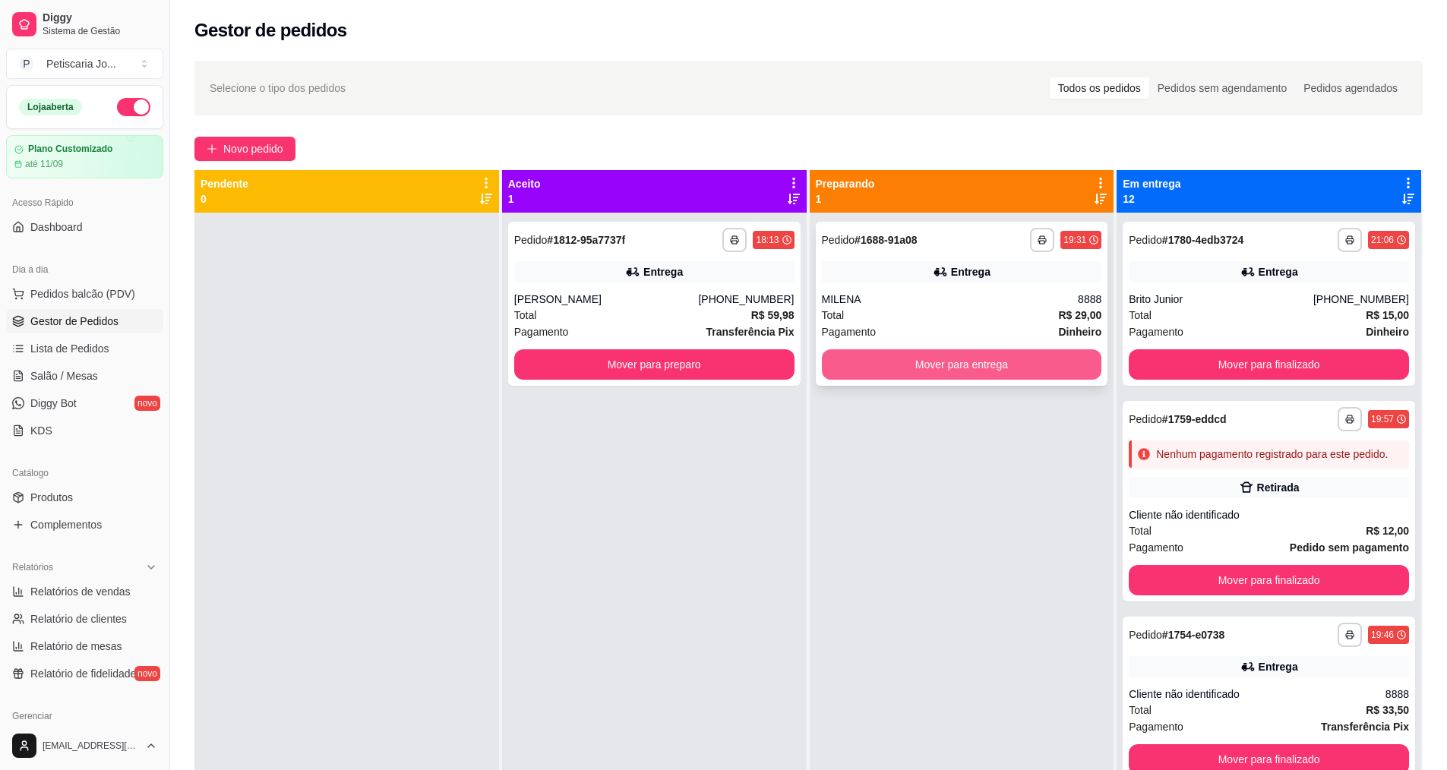
click at [959, 359] on button "Mover para entrega" at bounding box center [962, 364] width 280 height 30
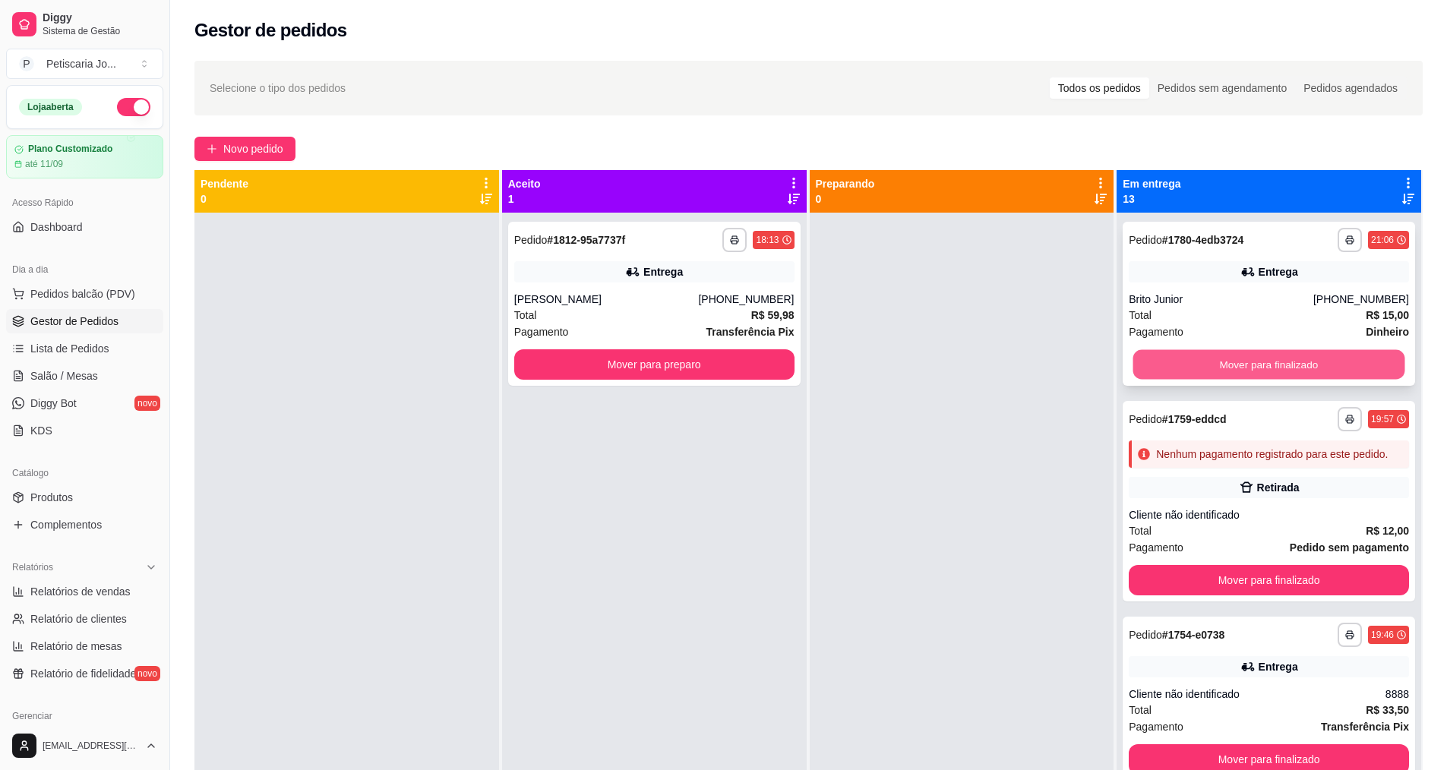
click at [1133, 369] on button "Mover para finalizado" at bounding box center [1269, 365] width 272 height 30
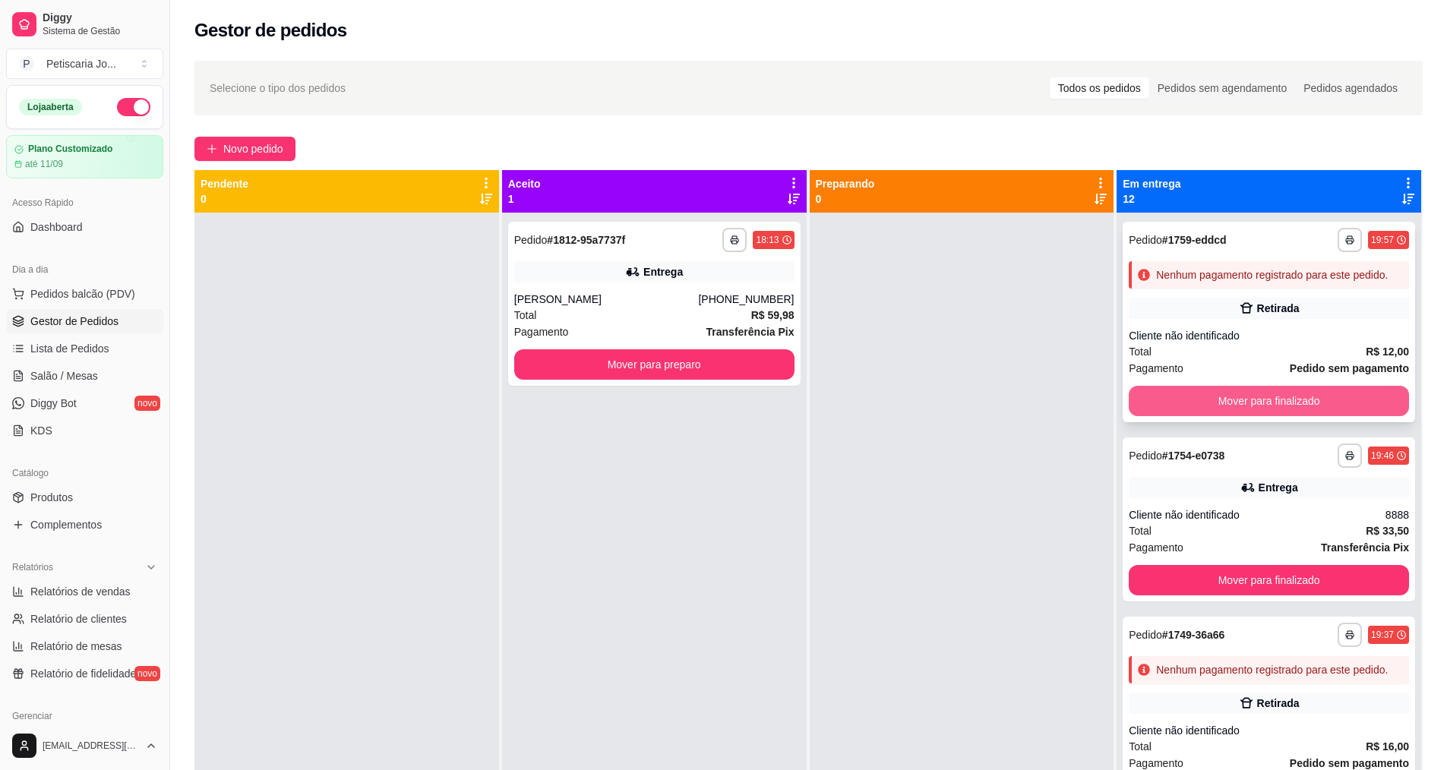
click at [1184, 416] on button "Mover para finalizado" at bounding box center [1269, 401] width 280 height 30
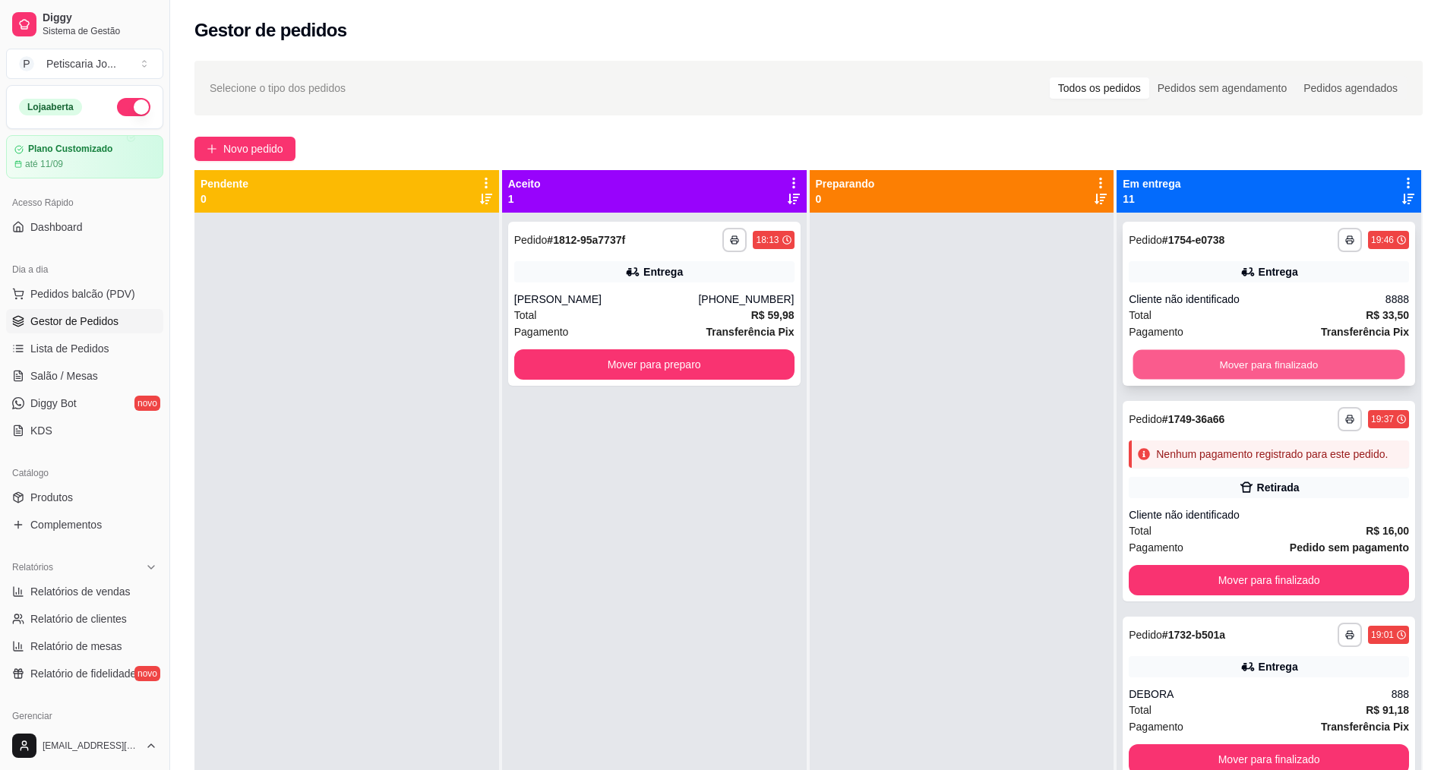
click at [1188, 374] on button "Mover para finalizado" at bounding box center [1269, 365] width 272 height 30
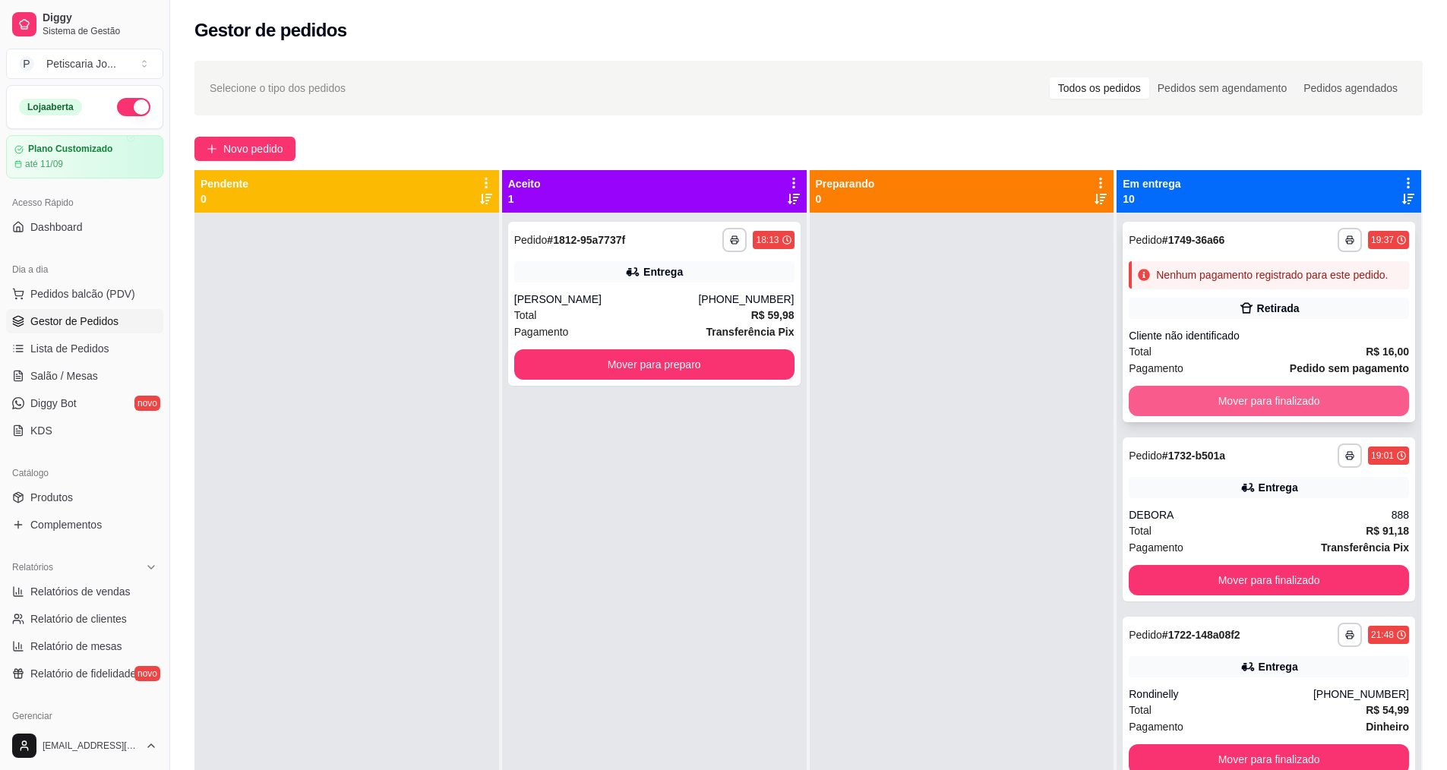
click at [1193, 408] on button "Mover para finalizado" at bounding box center [1269, 401] width 280 height 30
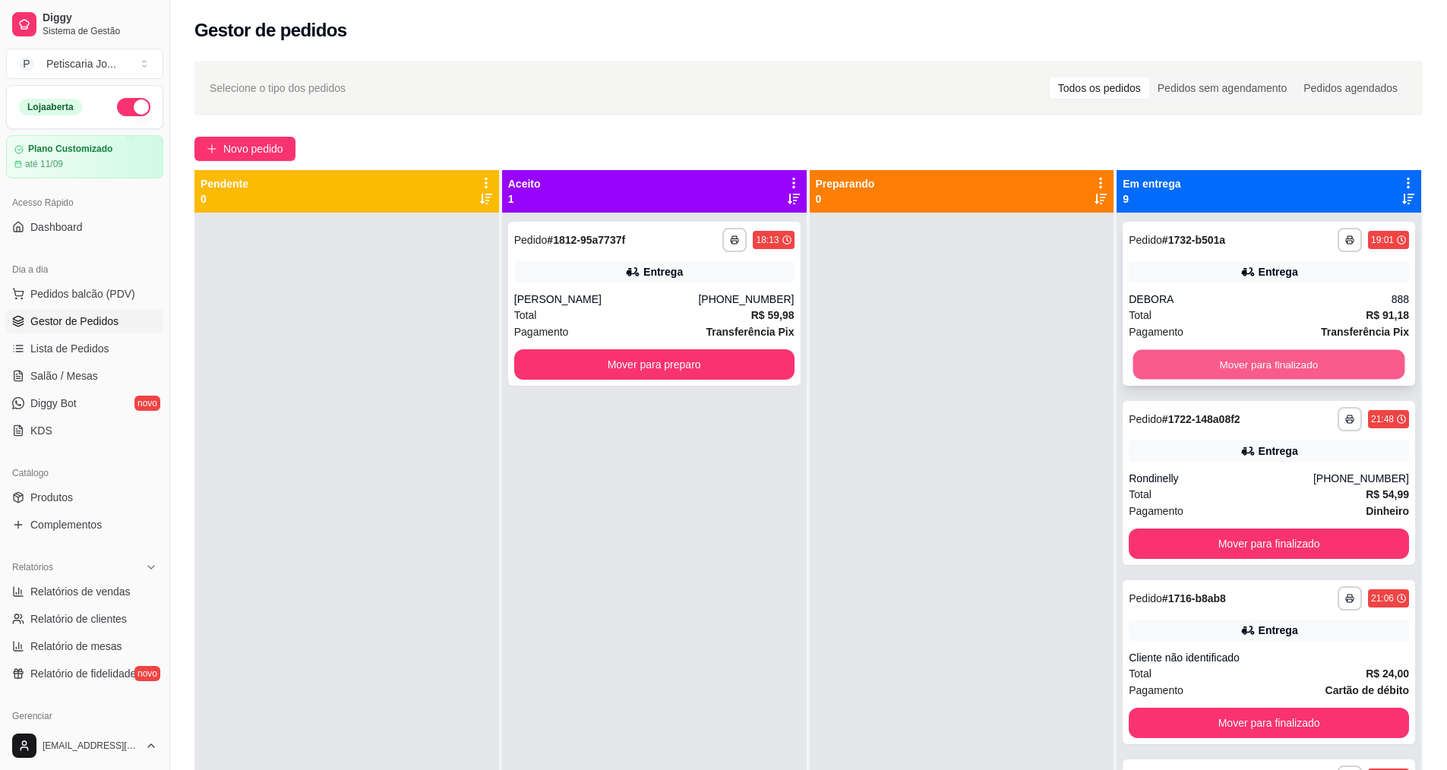
click at [1187, 362] on button "Mover para finalizado" at bounding box center [1269, 365] width 272 height 30
click at [1188, 362] on button "Mover para finalizado" at bounding box center [1269, 364] width 280 height 30
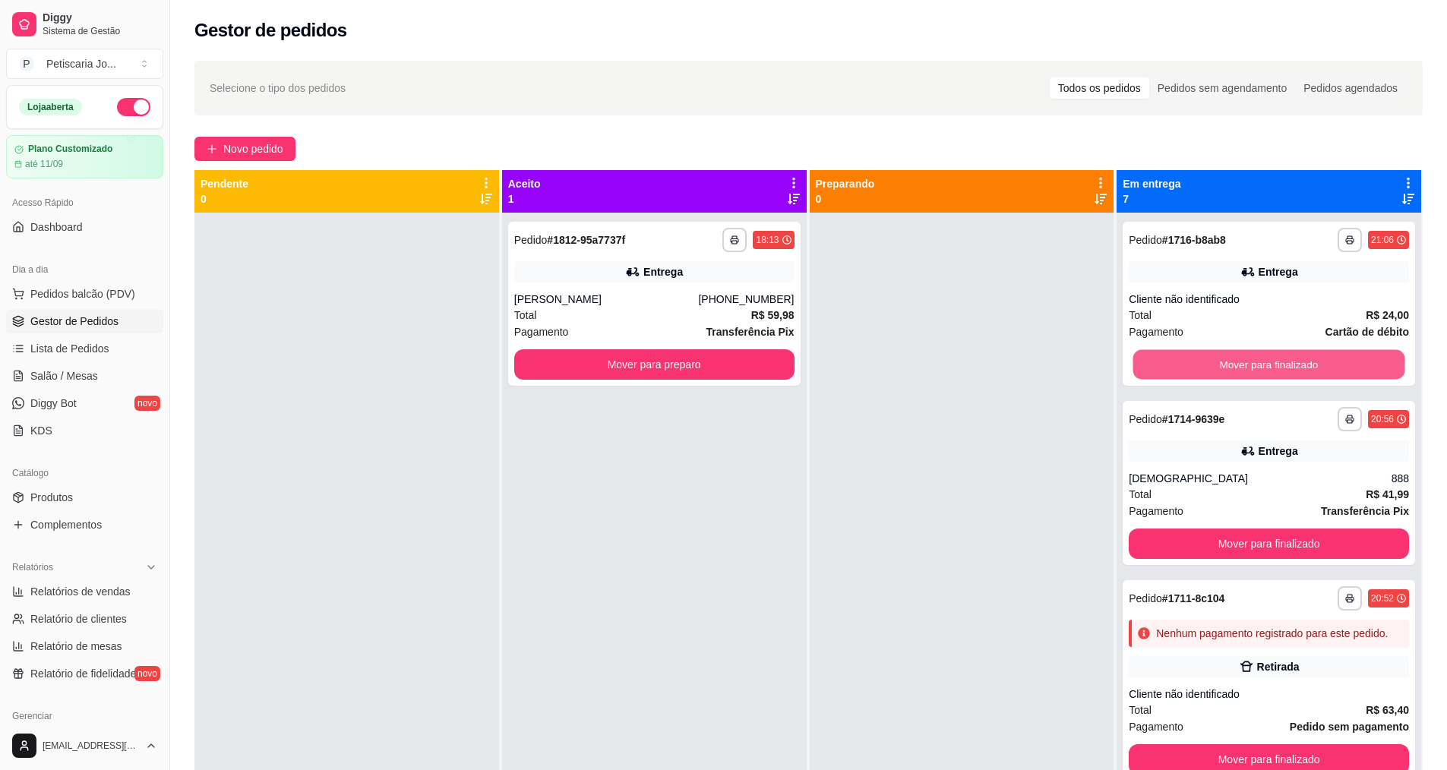
click at [1188, 362] on button "Mover para finalizado" at bounding box center [1269, 365] width 272 height 30
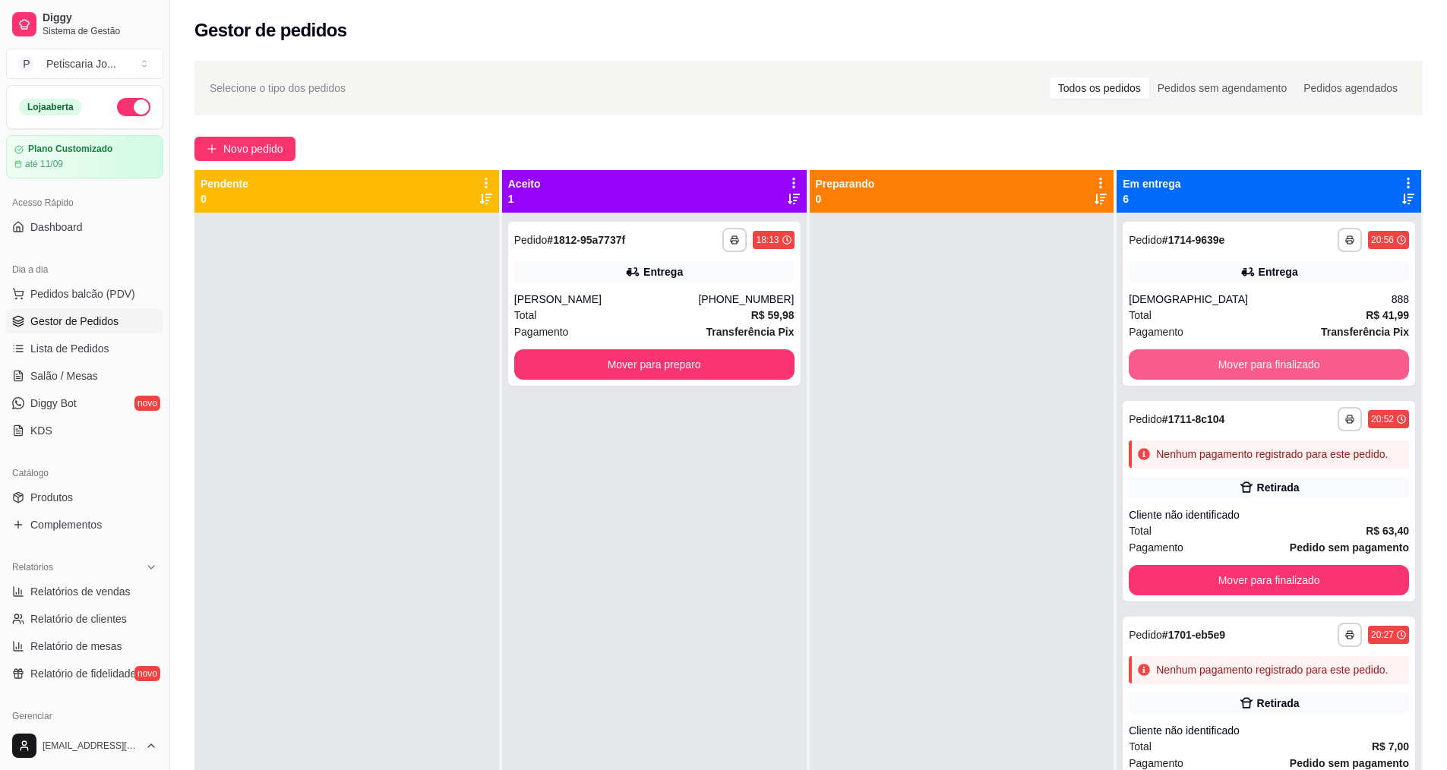
click at [1188, 362] on button "Mover para finalizado" at bounding box center [1269, 364] width 280 height 30
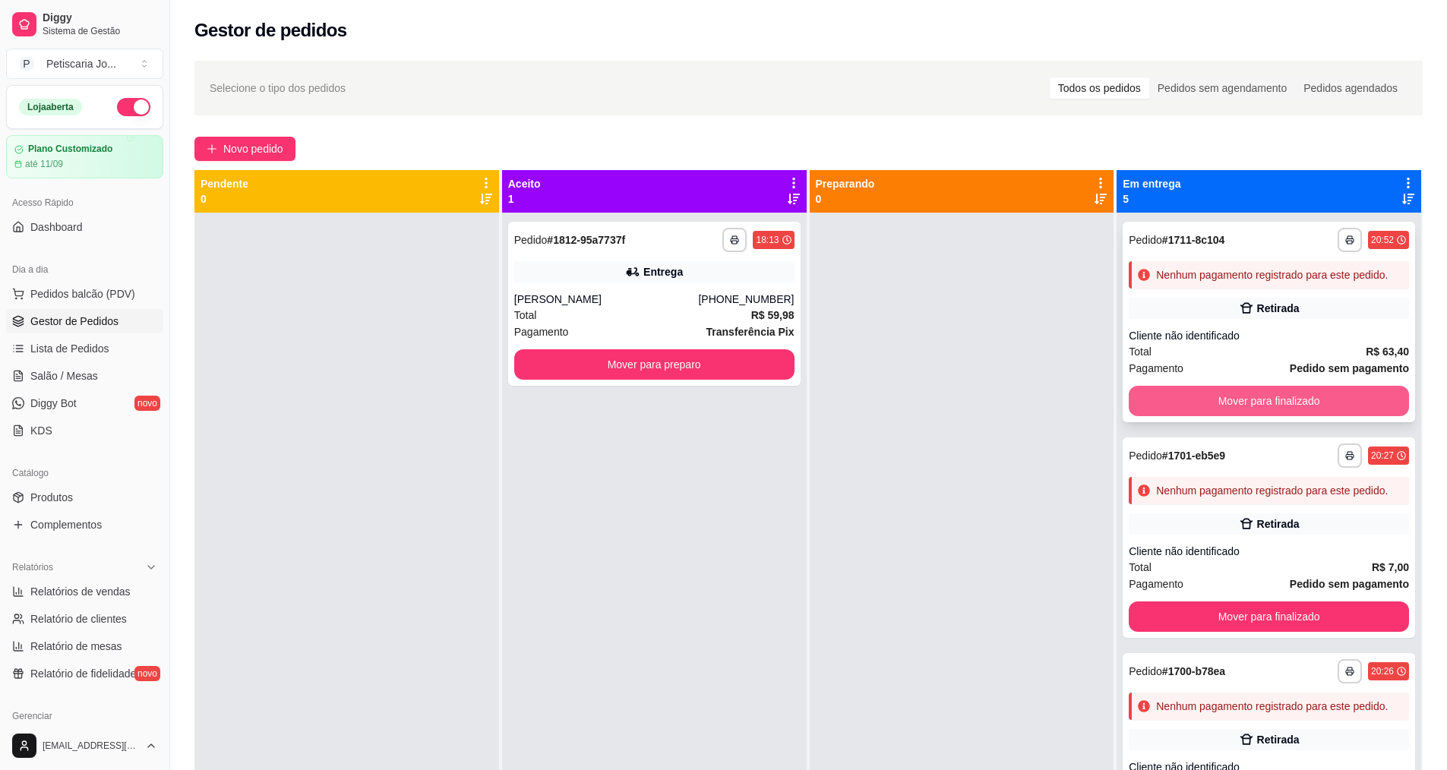
click at [1197, 412] on button "Mover para finalizado" at bounding box center [1269, 401] width 280 height 30
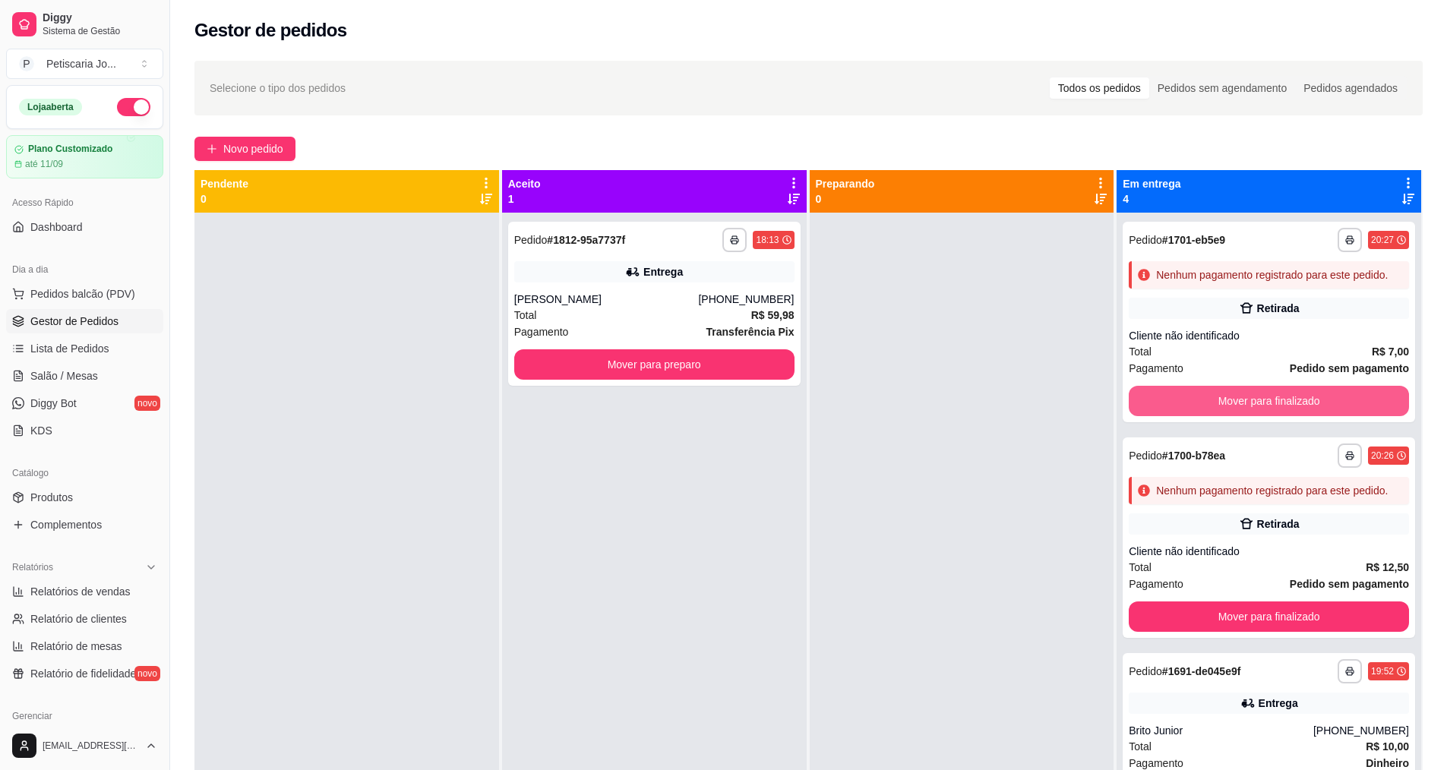
click at [1197, 412] on button "Mover para finalizado" at bounding box center [1269, 401] width 280 height 30
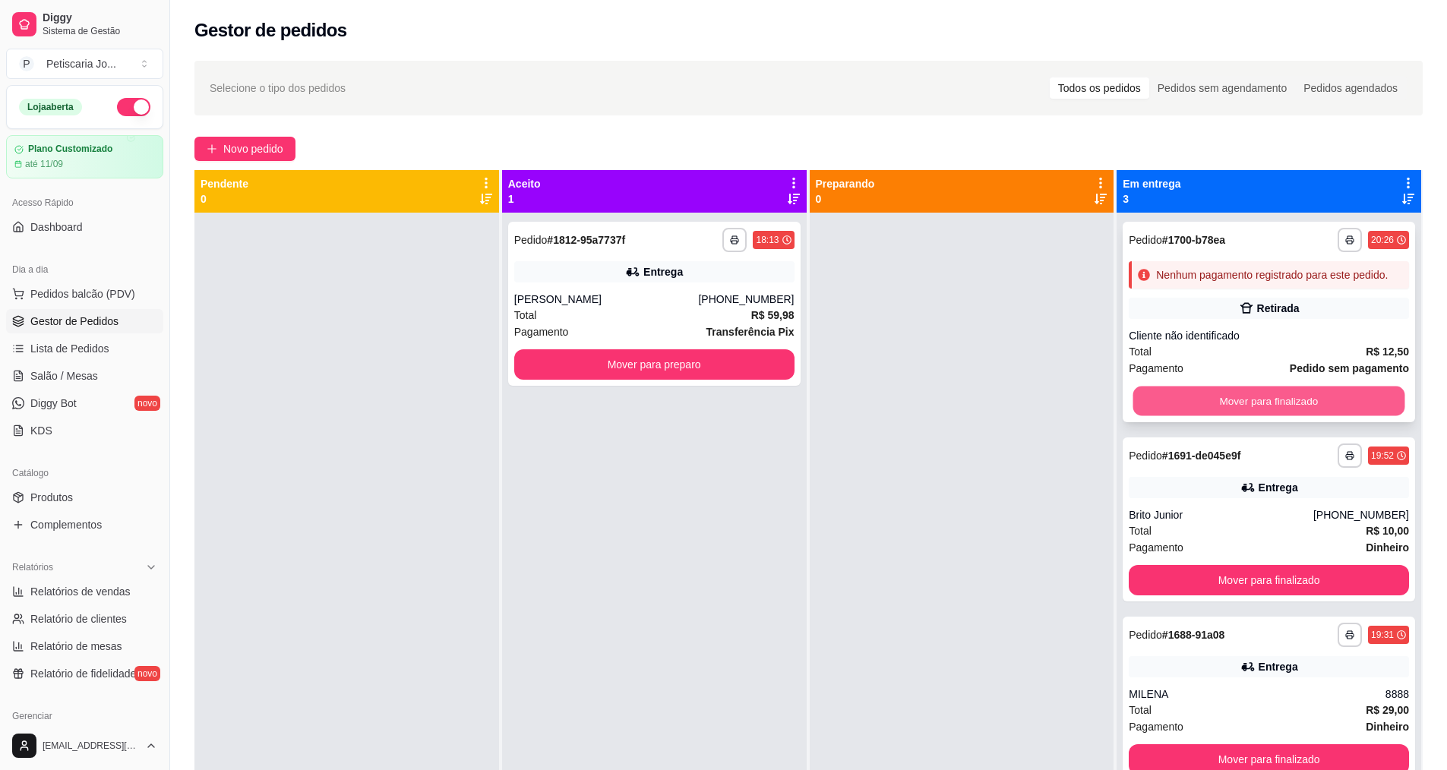
click at [1197, 409] on button "Mover para finalizado" at bounding box center [1269, 402] width 272 height 30
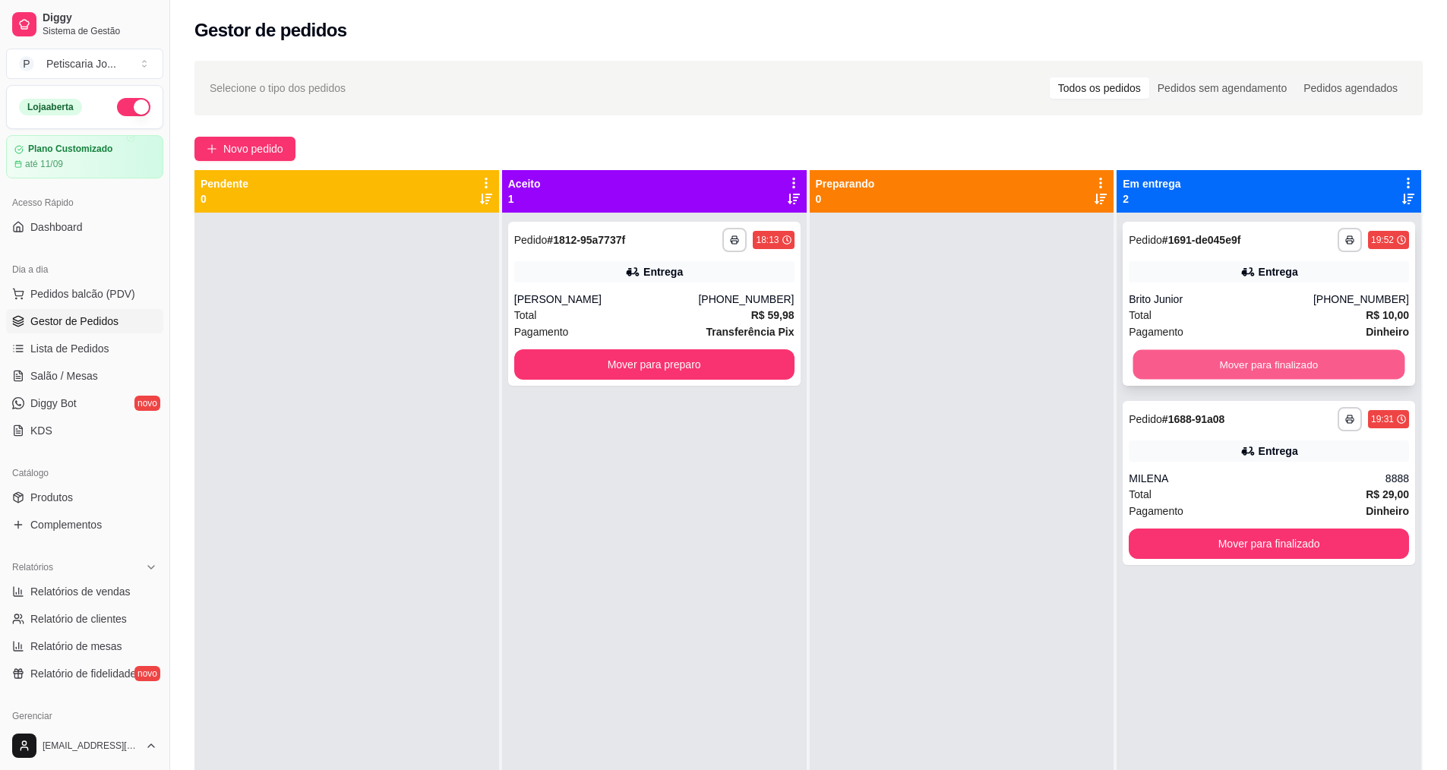
click at [1195, 372] on button "Mover para finalizado" at bounding box center [1269, 365] width 272 height 30
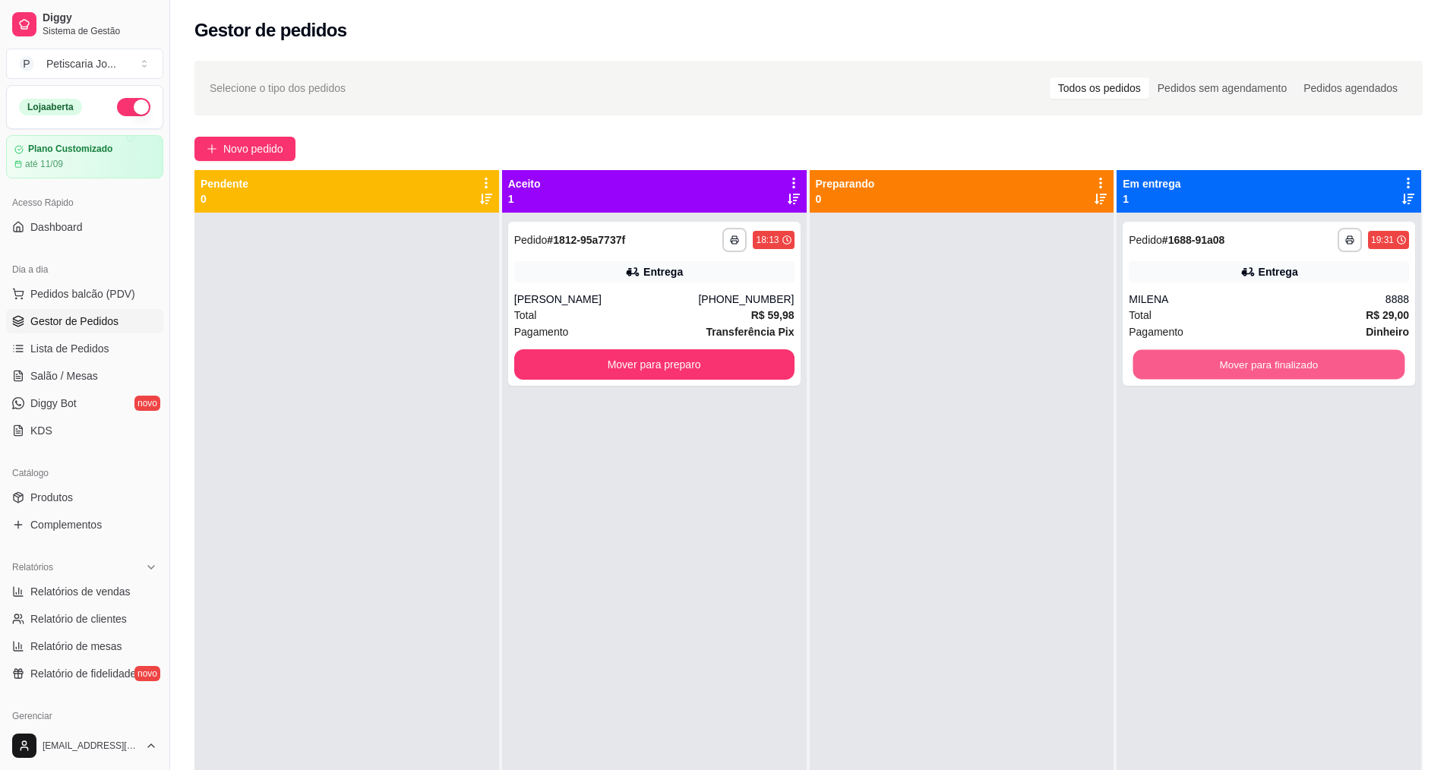
click at [1195, 372] on button "Mover para finalizado" at bounding box center [1269, 365] width 272 height 30
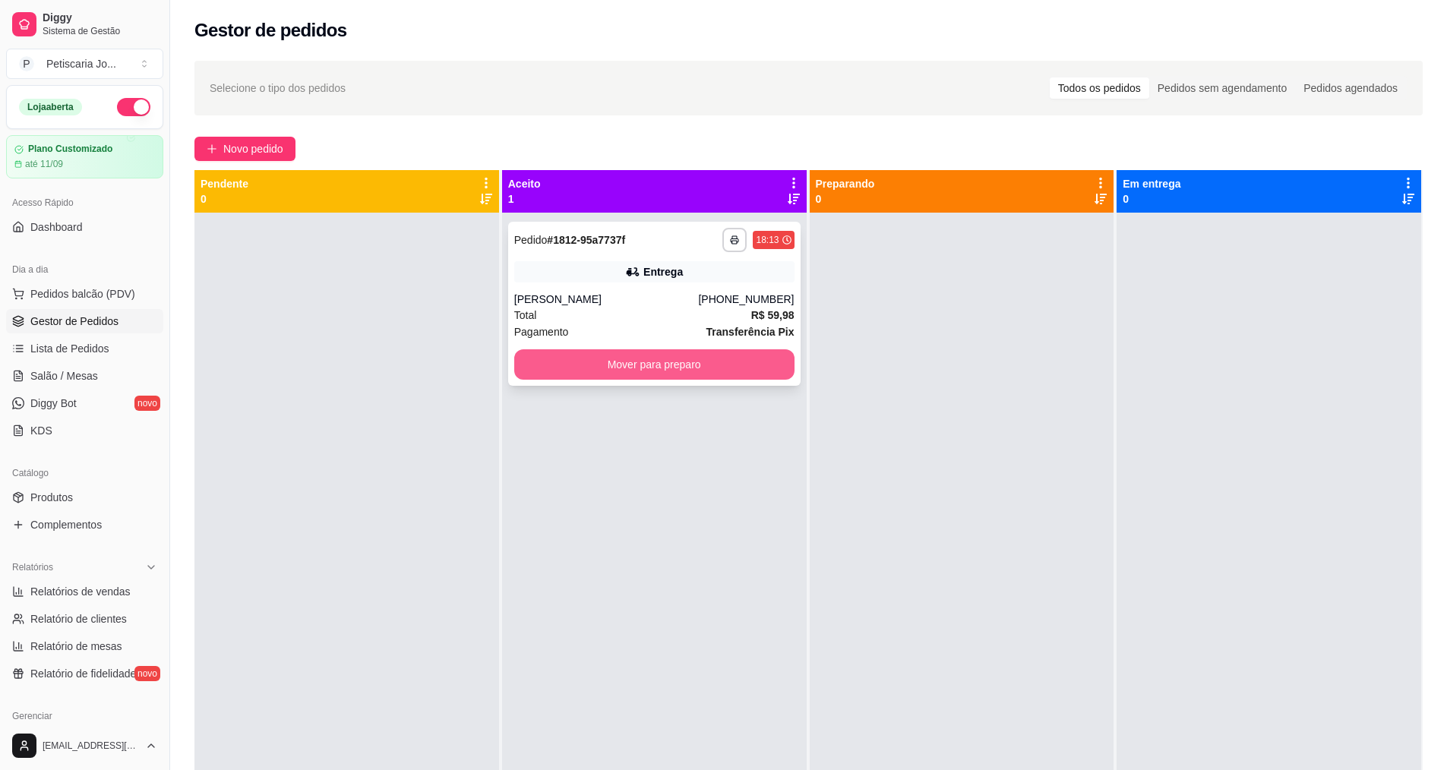
click at [668, 369] on button "Mover para preparo" at bounding box center [654, 364] width 280 height 30
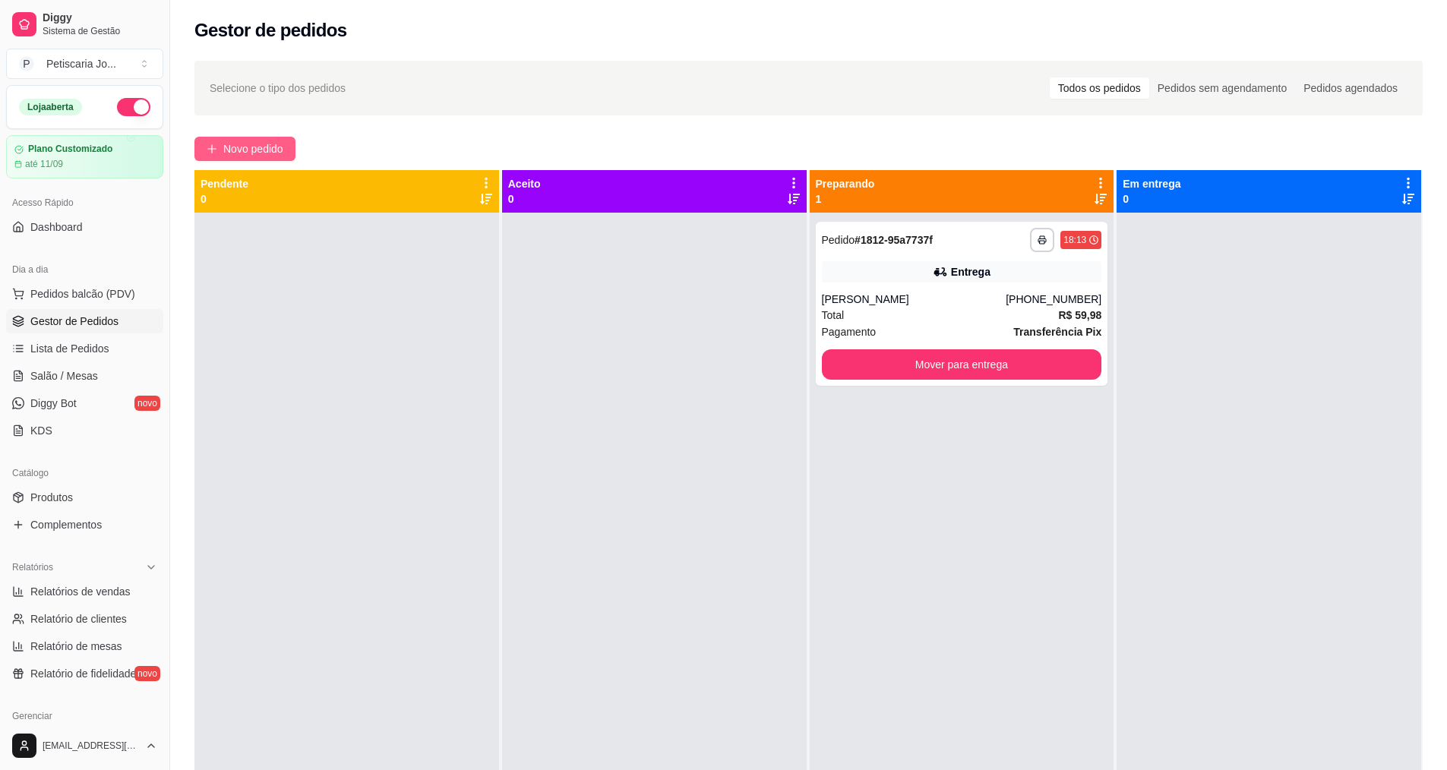
click at [201, 155] on button "Novo pedido" at bounding box center [244, 149] width 101 height 24
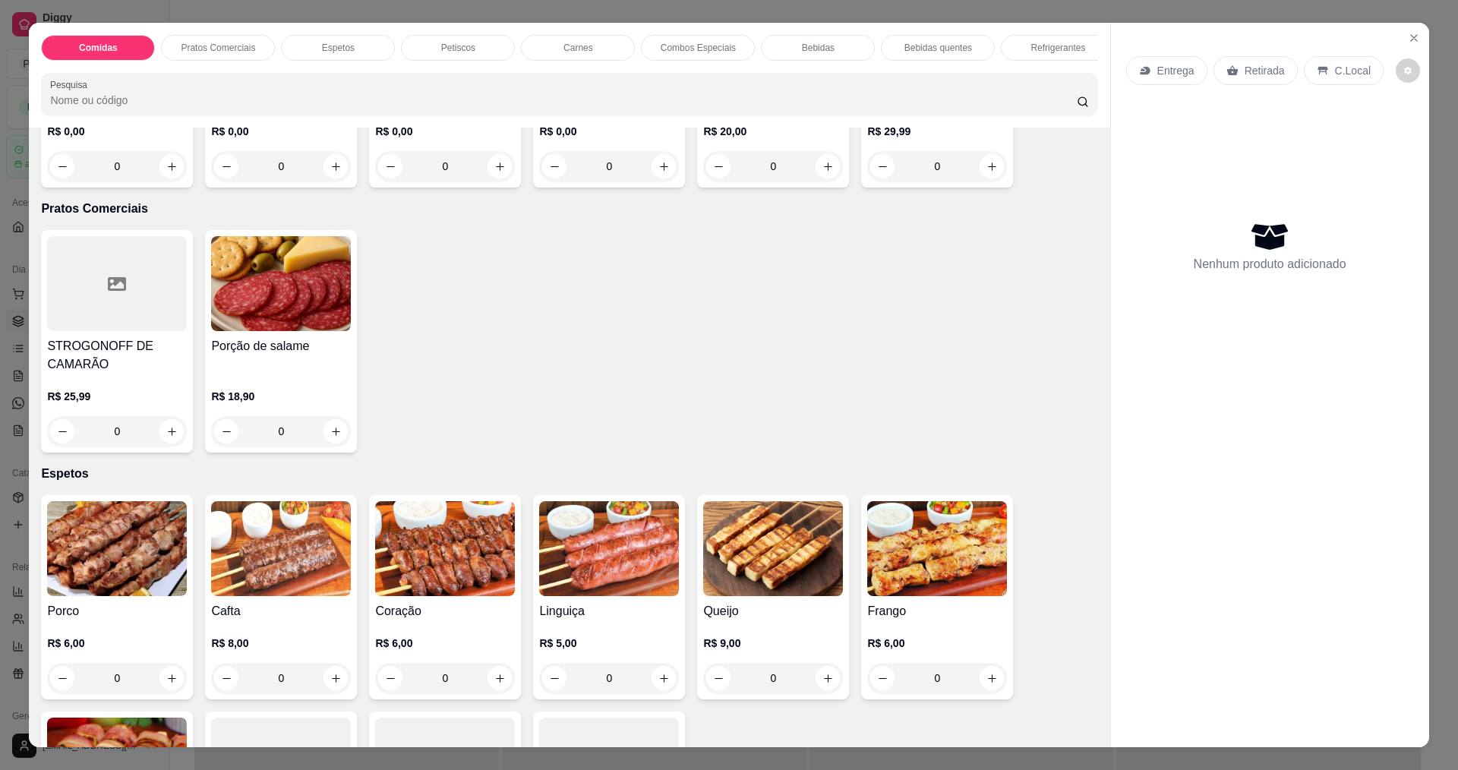
scroll to position [304, 0]
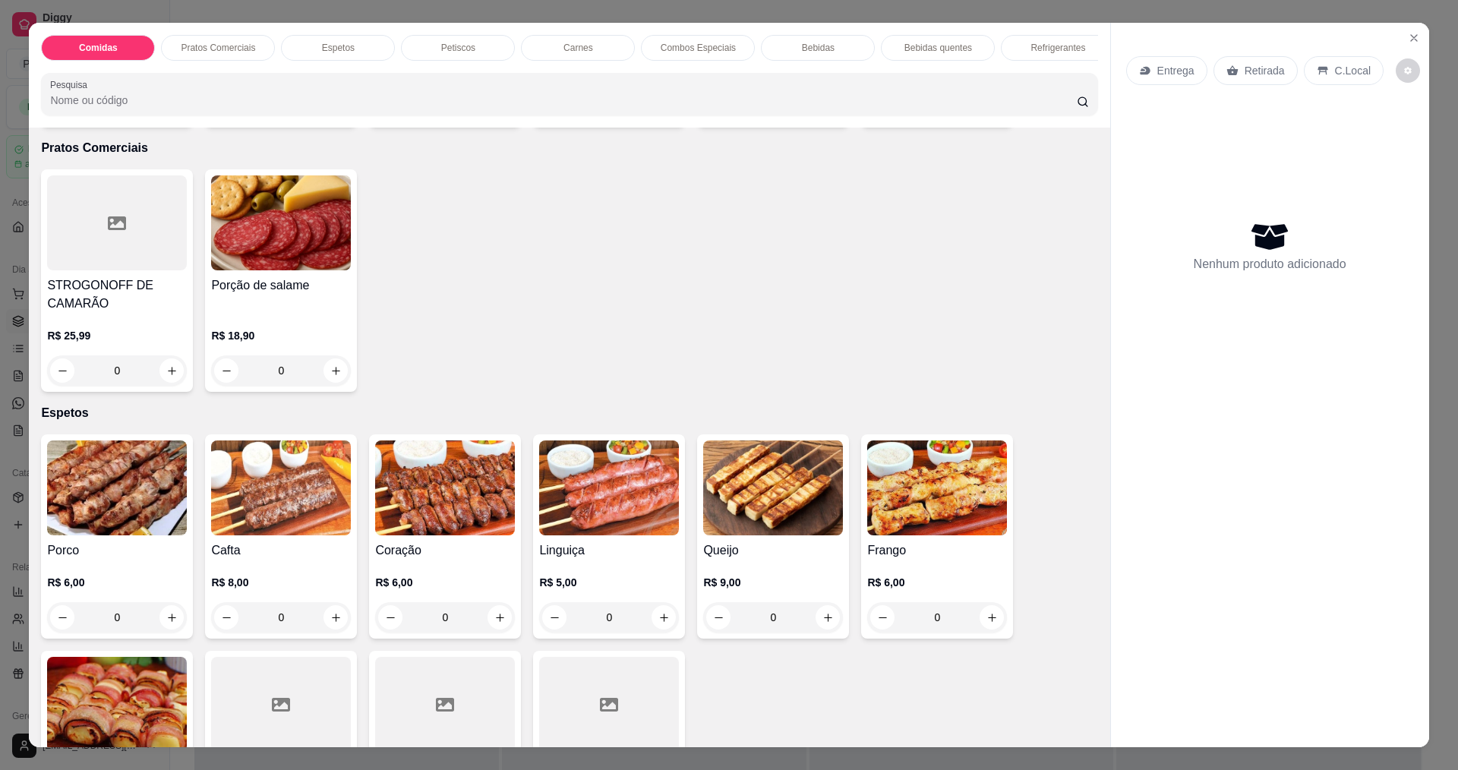
click at [93, 514] on img at bounding box center [117, 488] width 140 height 95
click at [1409, 32] on icon "Close" at bounding box center [1414, 38] width 12 height 12
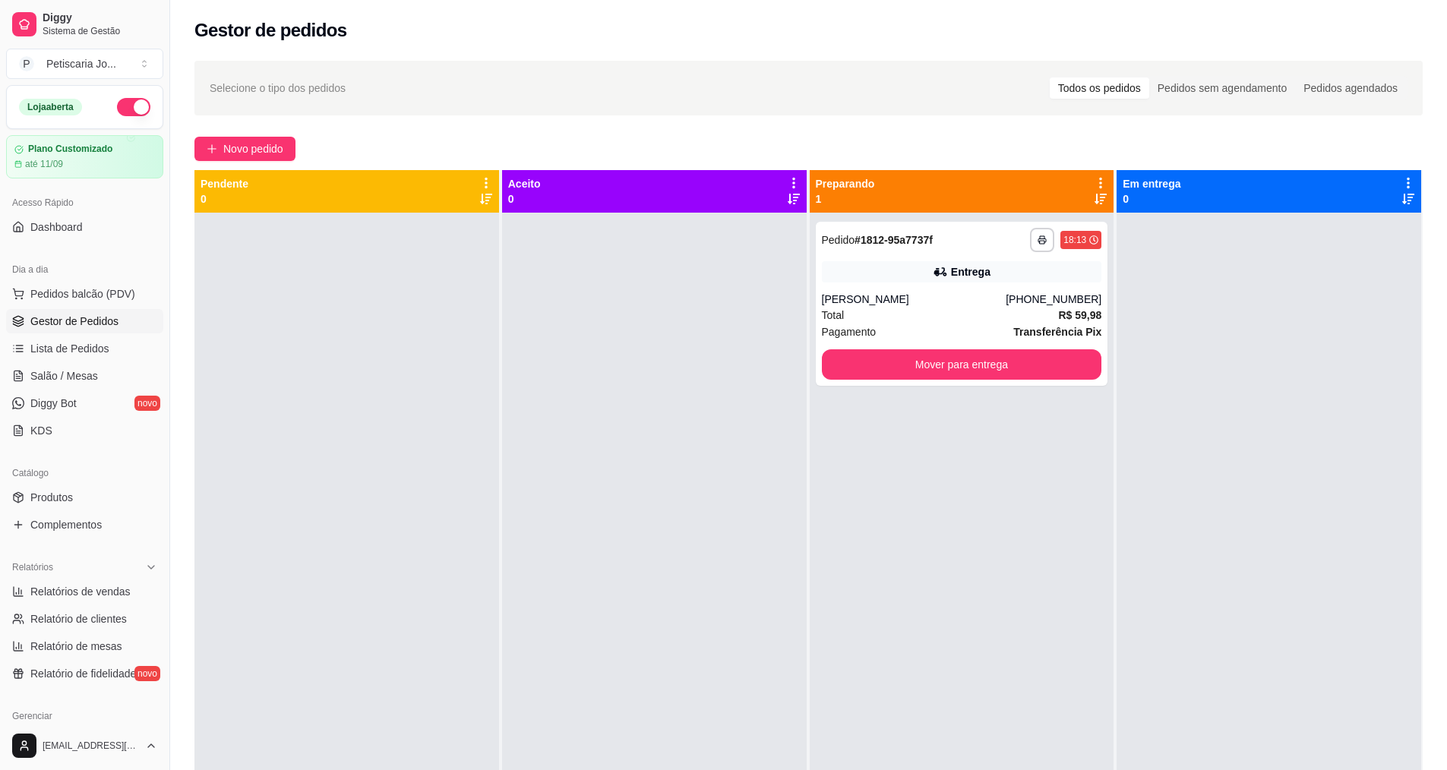
click at [192, 147] on div "**********" at bounding box center [808, 505] width 1277 height 907
click at [207, 146] on icon "plus" at bounding box center [212, 149] width 11 height 11
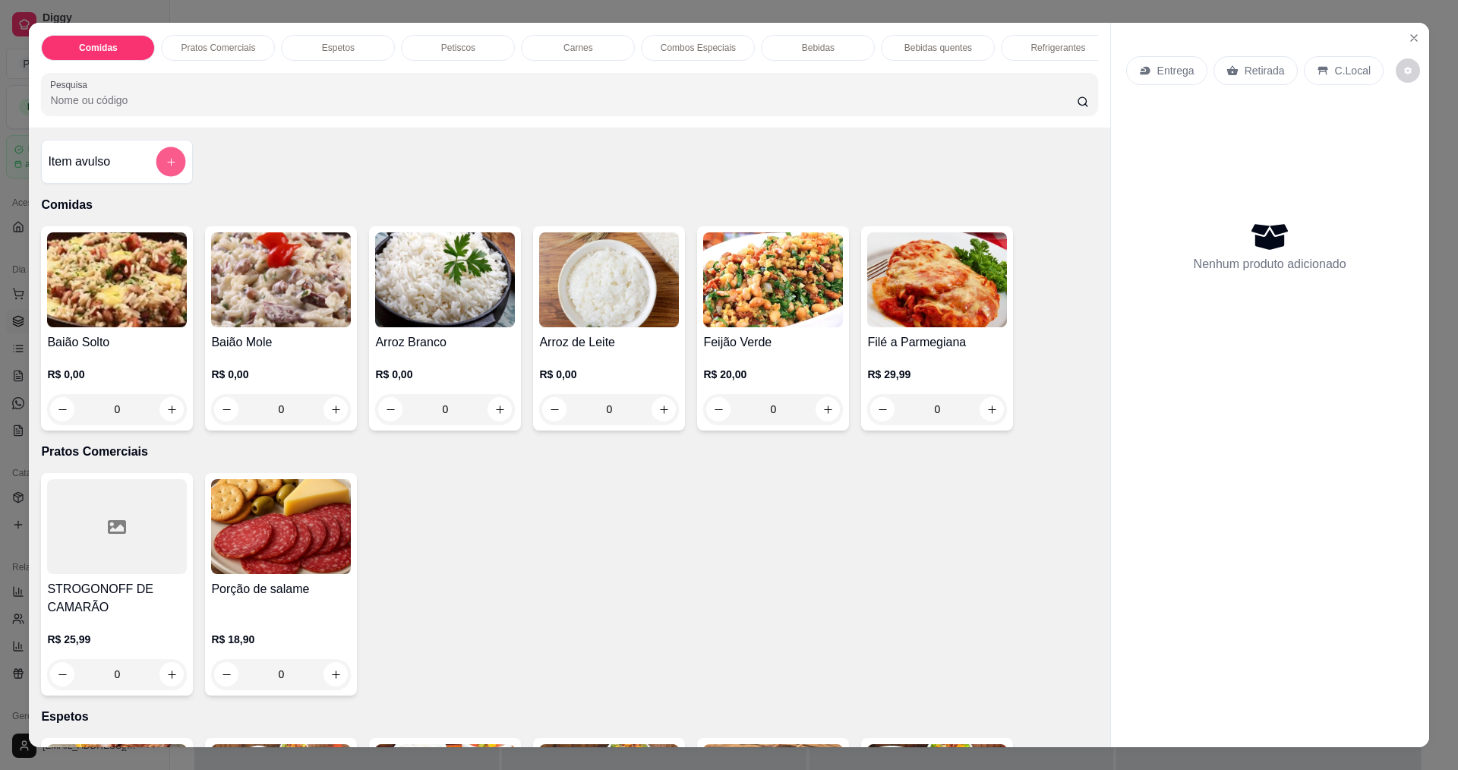
click at [167, 166] on icon "add-separate-item" at bounding box center [171, 162] width 8 height 8
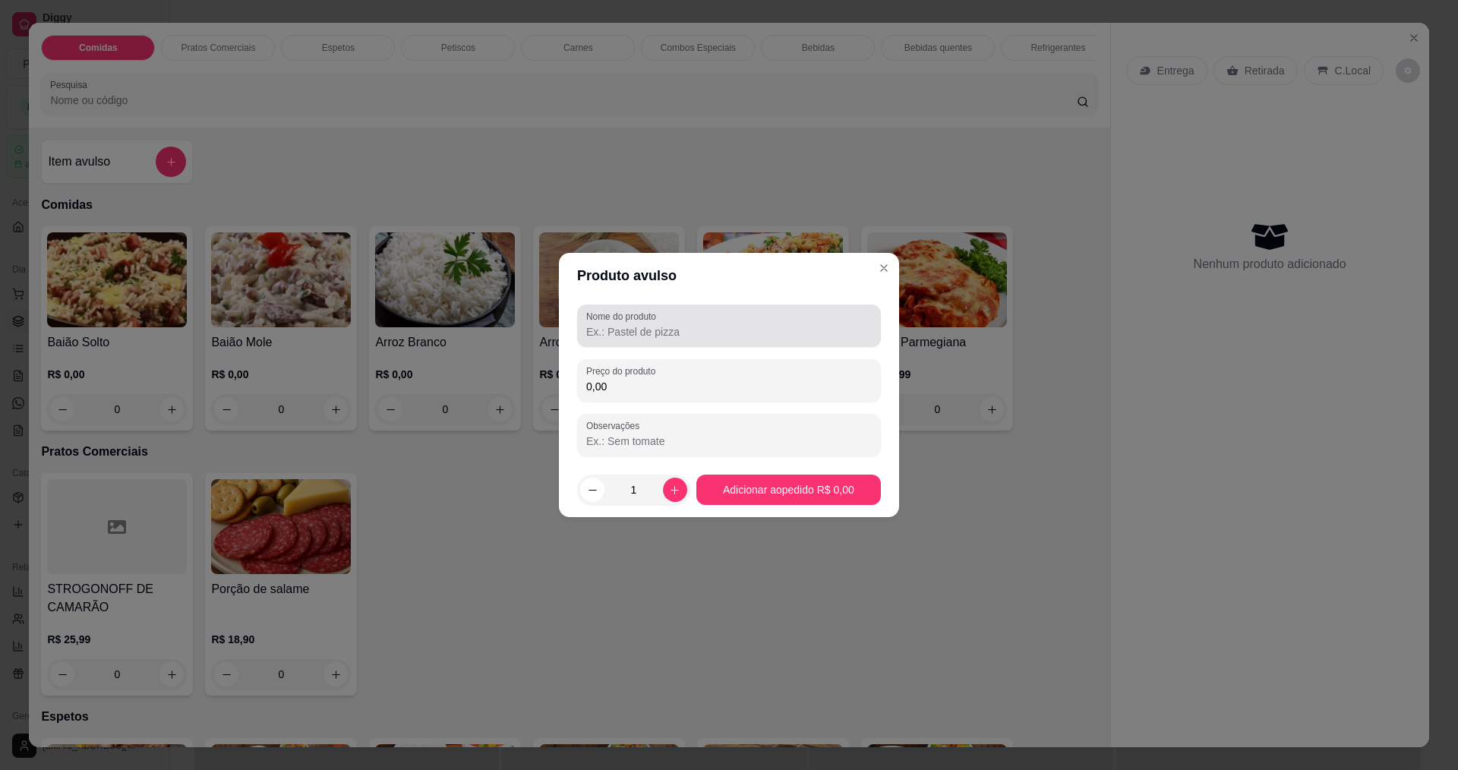
click at [774, 346] on div "Nome do produto" at bounding box center [729, 326] width 304 height 43
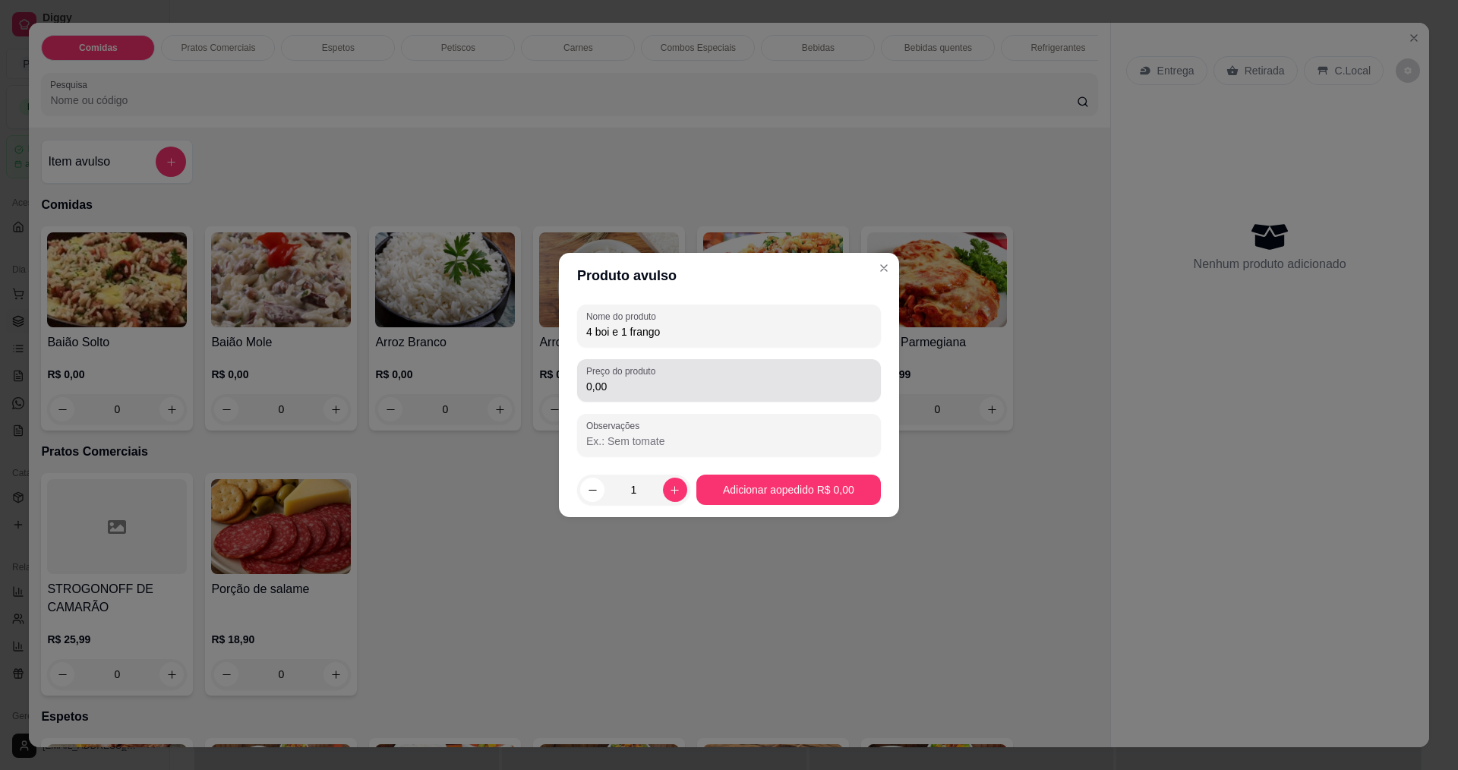
type input "4 boi e 1 frango"
click at [653, 372] on label "Preço do produto" at bounding box center [623, 371] width 74 height 13
click at [653, 379] on input "0,00" at bounding box center [729, 386] width 286 height 15
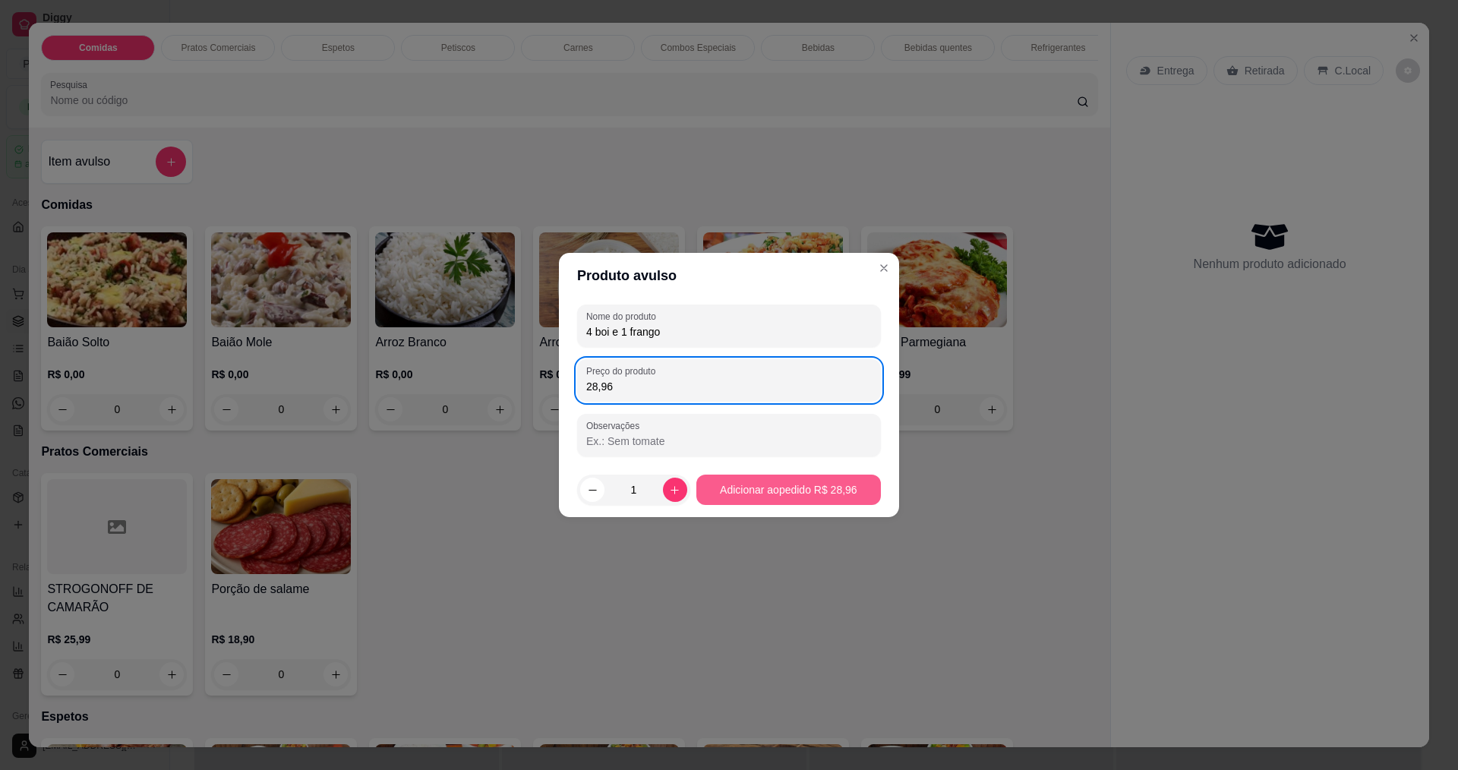
type input "28,96"
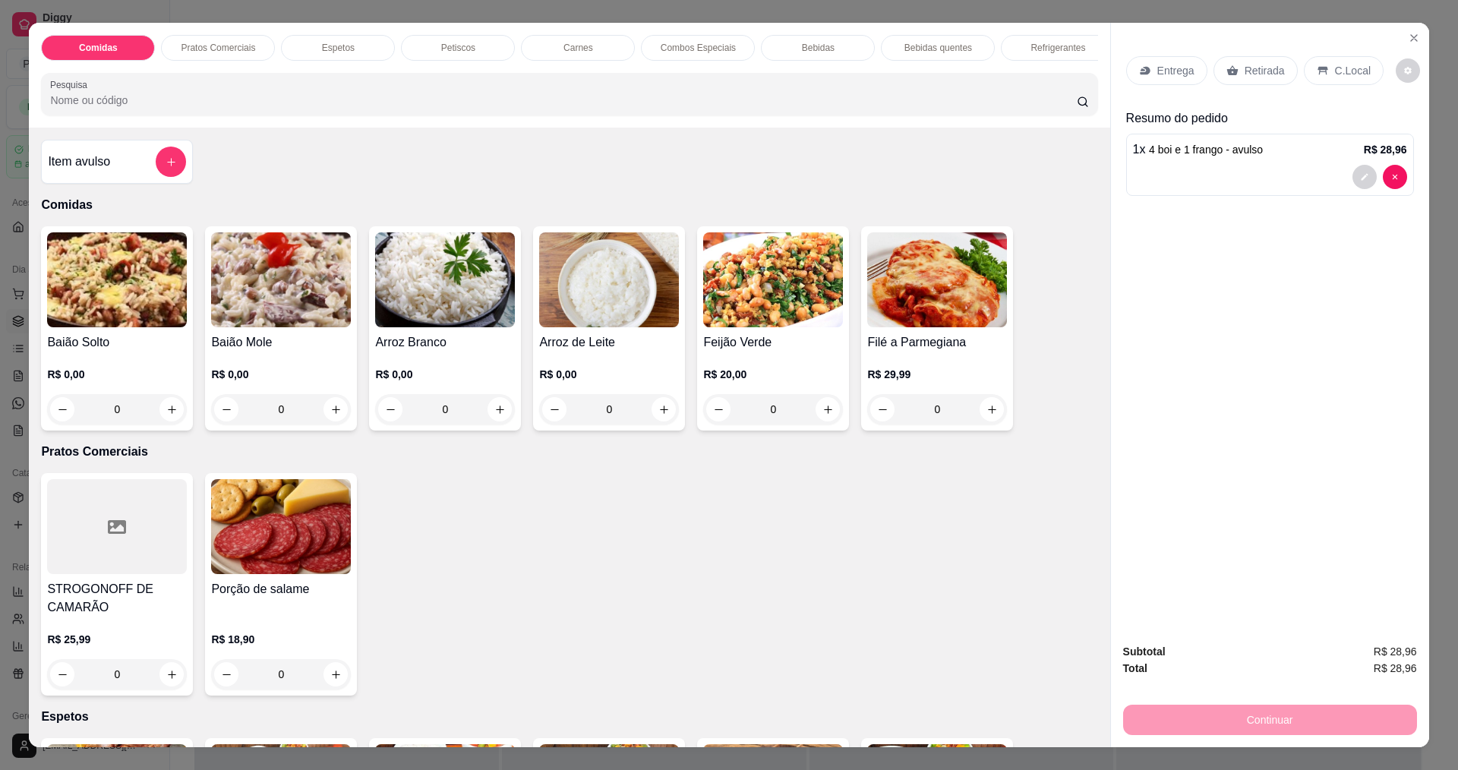
click at [1264, 70] on p "Retirada" at bounding box center [1265, 70] width 40 height 15
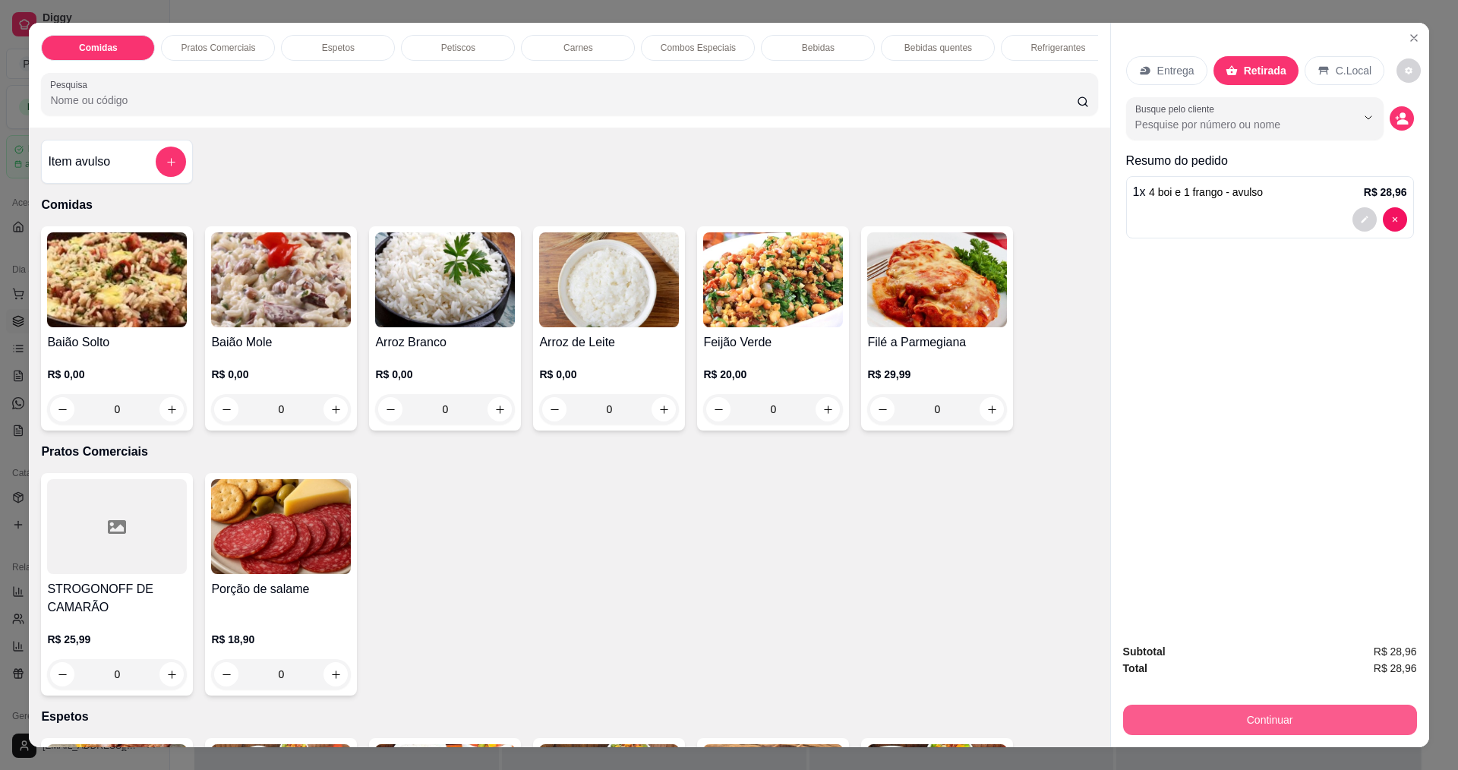
click at [1194, 716] on button "Continuar" at bounding box center [1270, 720] width 294 height 30
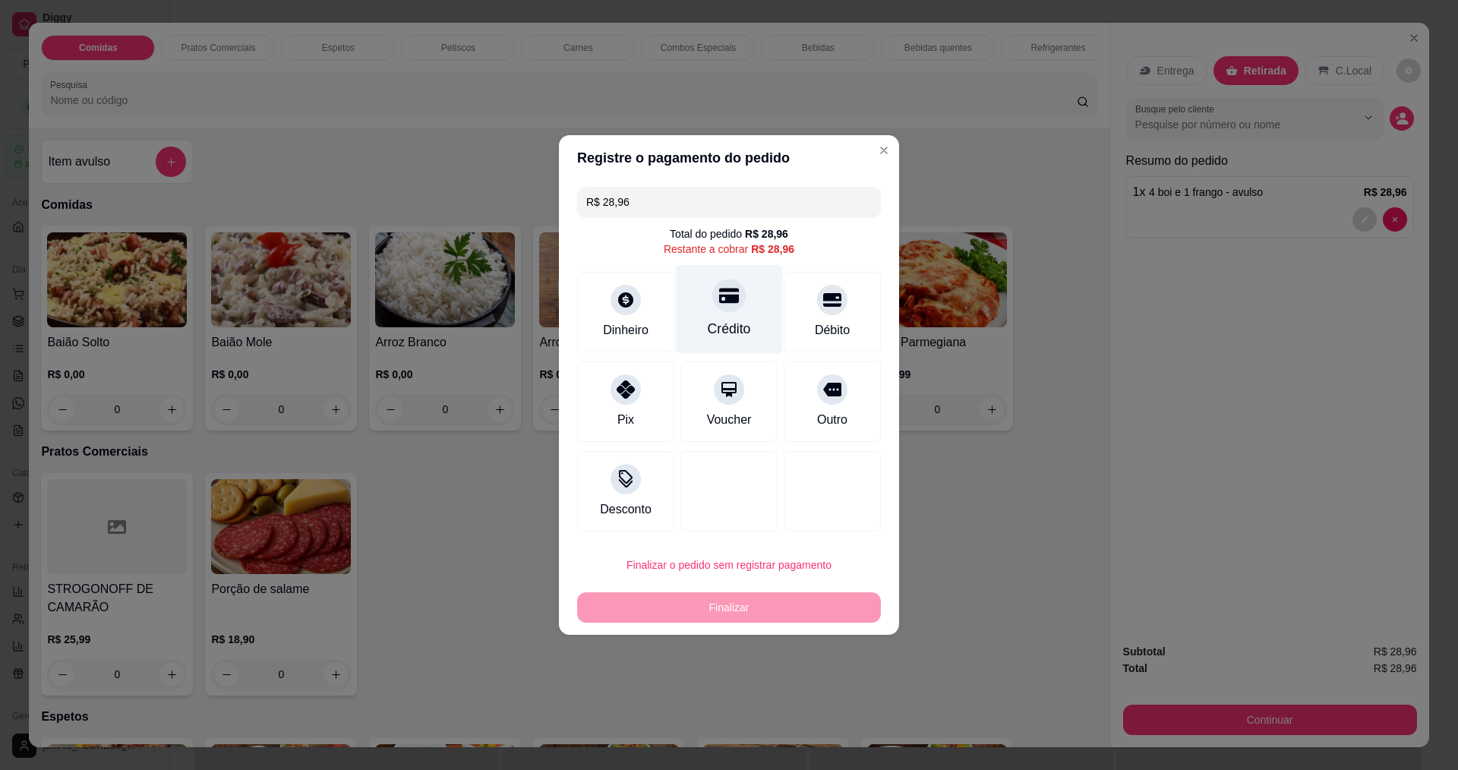
click at [719, 295] on icon at bounding box center [729, 296] width 20 height 20
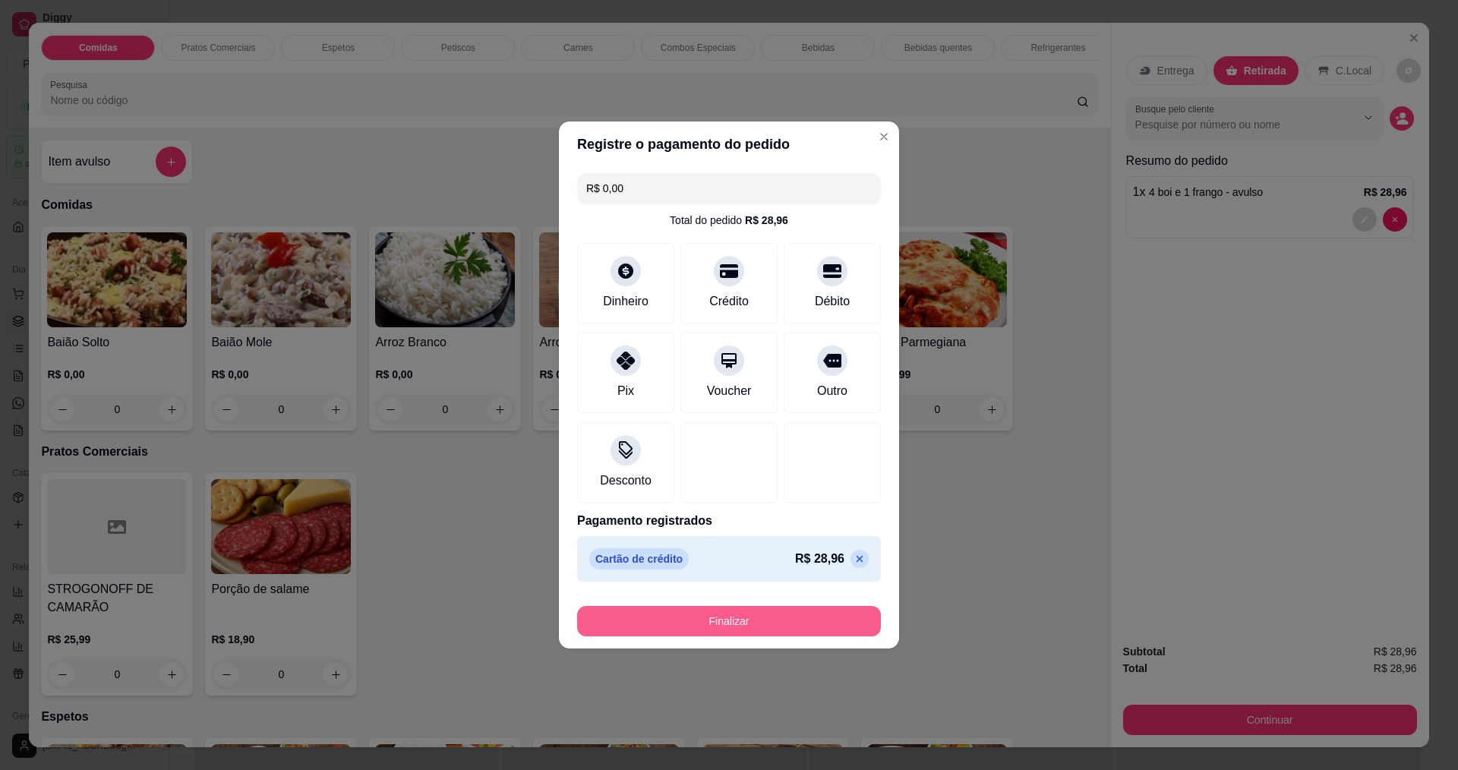
click at [715, 616] on button "Finalizar" at bounding box center [729, 621] width 304 height 30
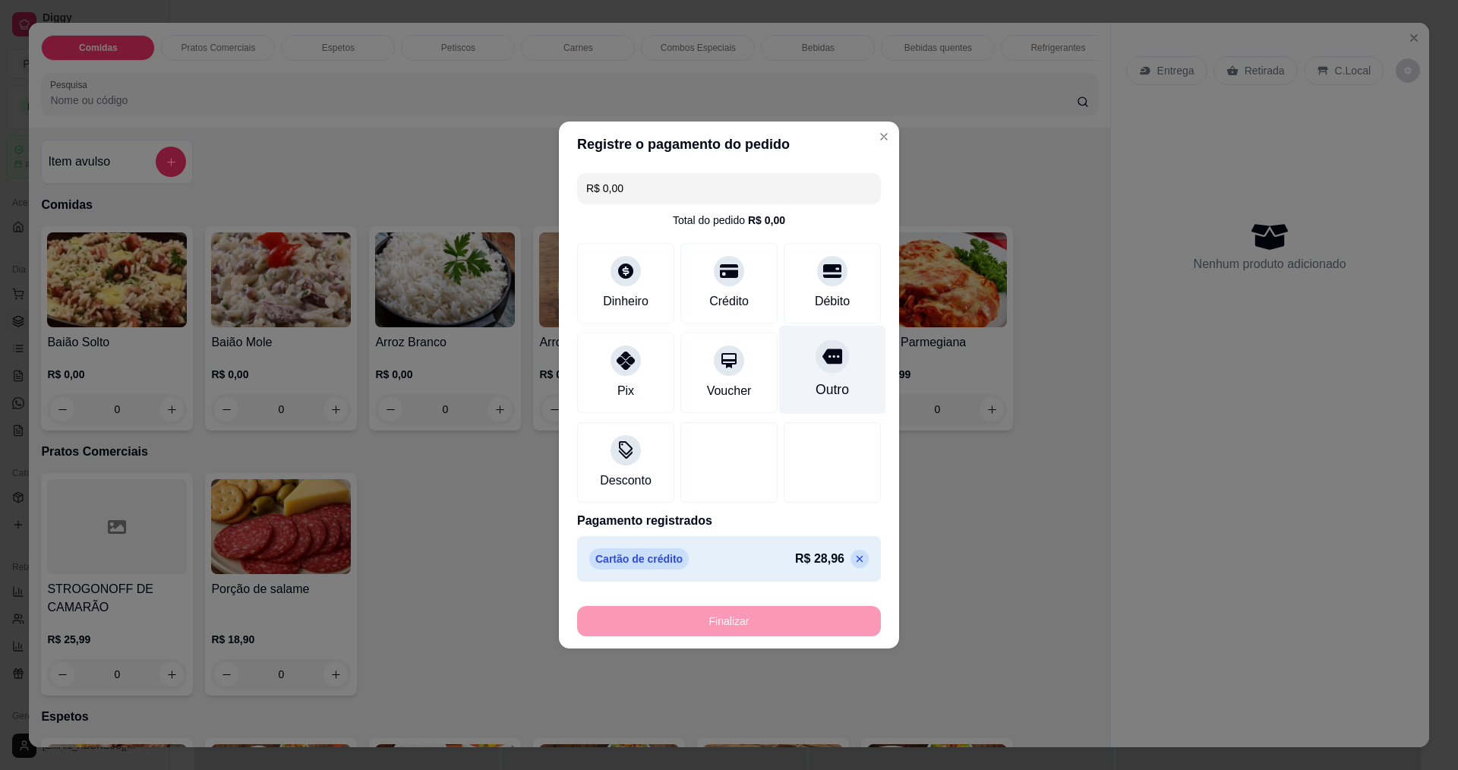
type input "-R$ 28,96"
